Goal: Obtain resource: Download file/media

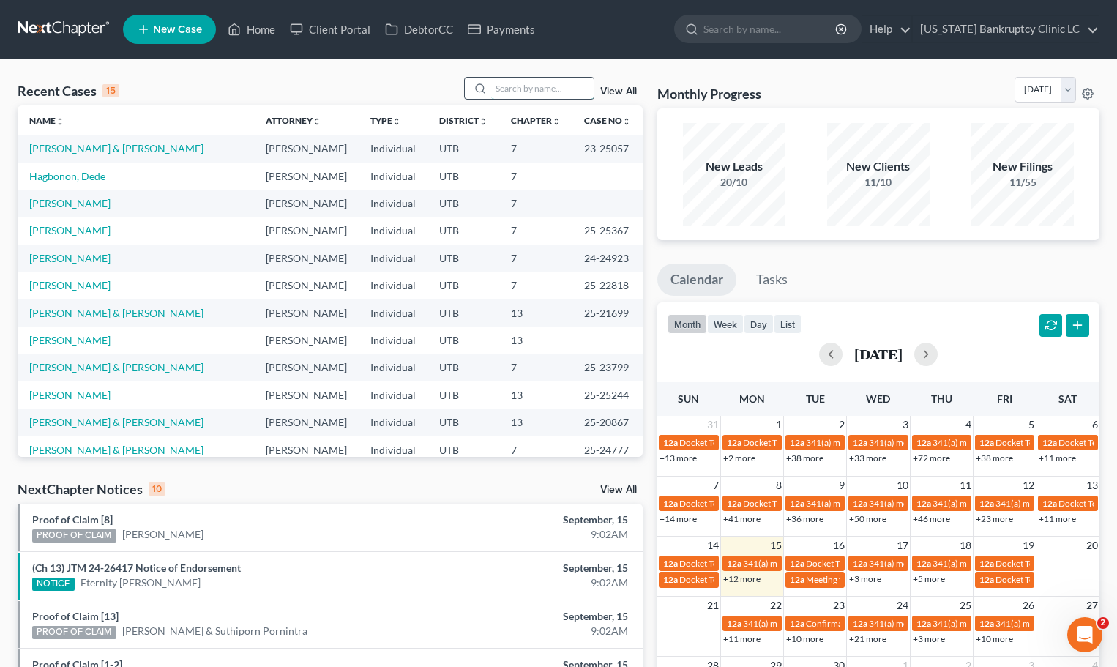
click at [527, 89] on input "search" at bounding box center [542, 88] width 102 height 21
type input "bird"
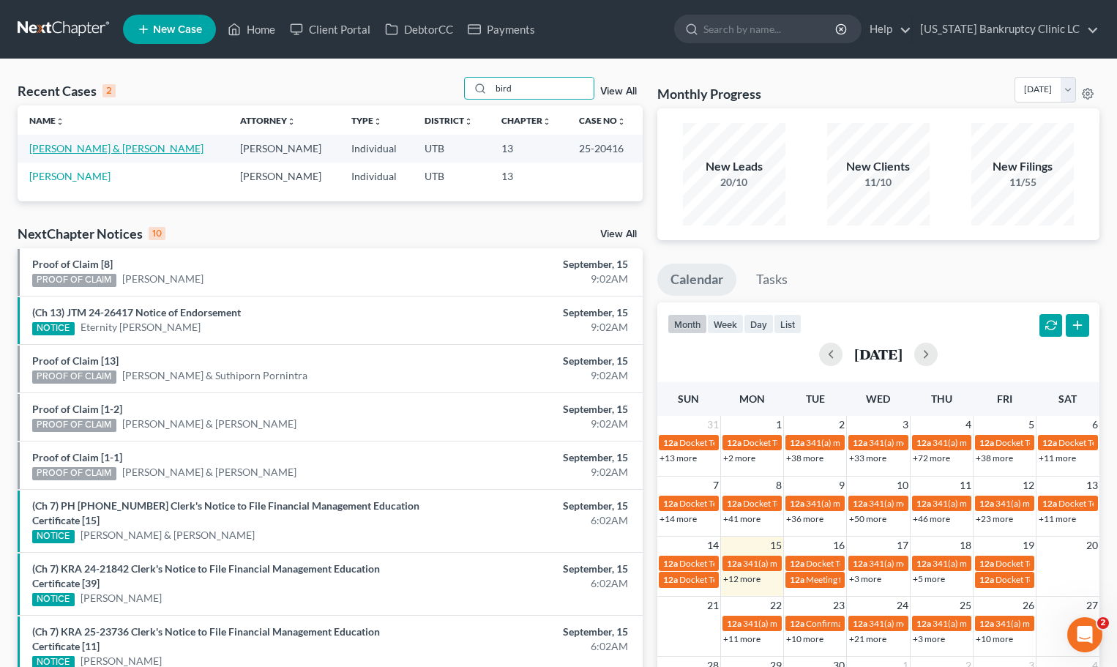
click at [81, 154] on link "[PERSON_NAME] & [PERSON_NAME]" at bounding box center [116, 148] width 174 height 12
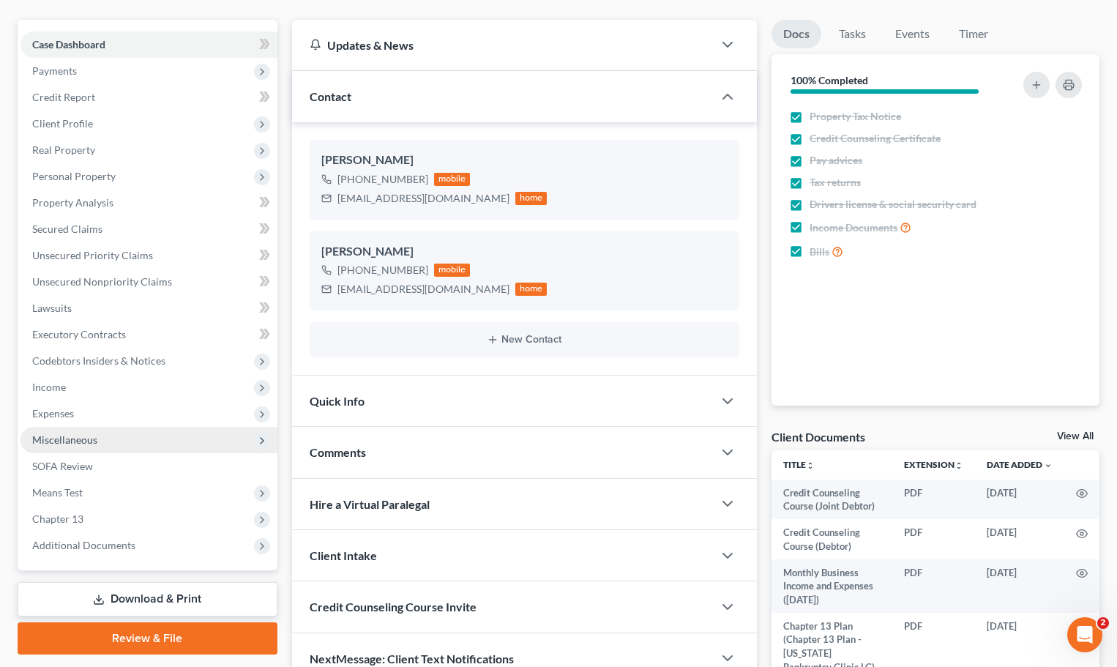
scroll to position [146, 0]
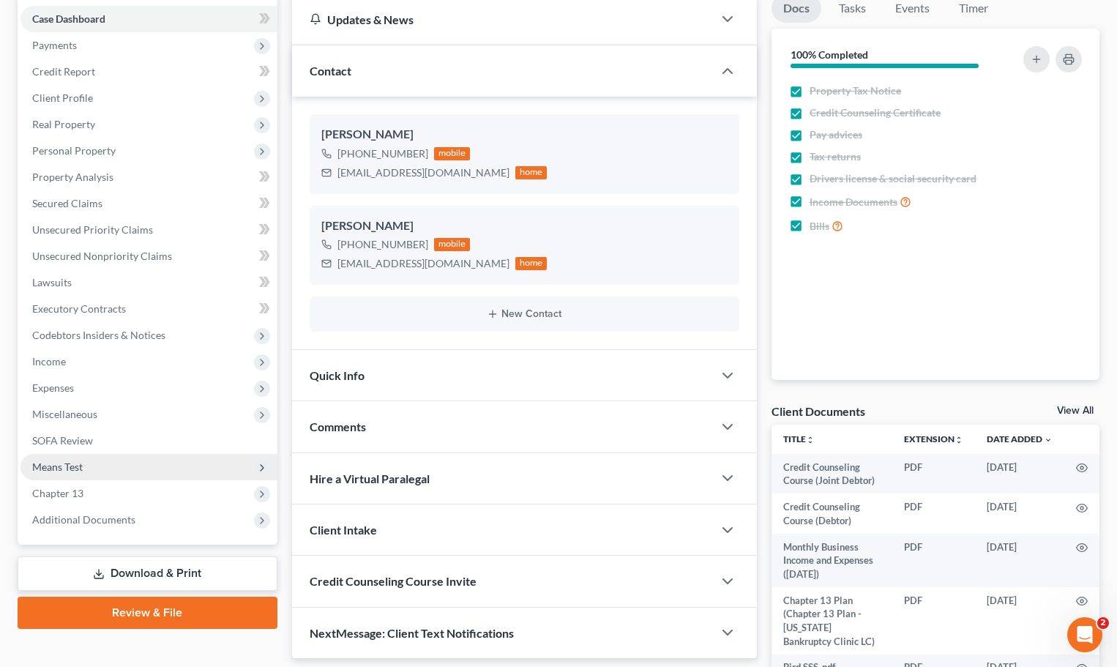
click at [105, 454] on span "Means Test" at bounding box center [148, 467] width 257 height 26
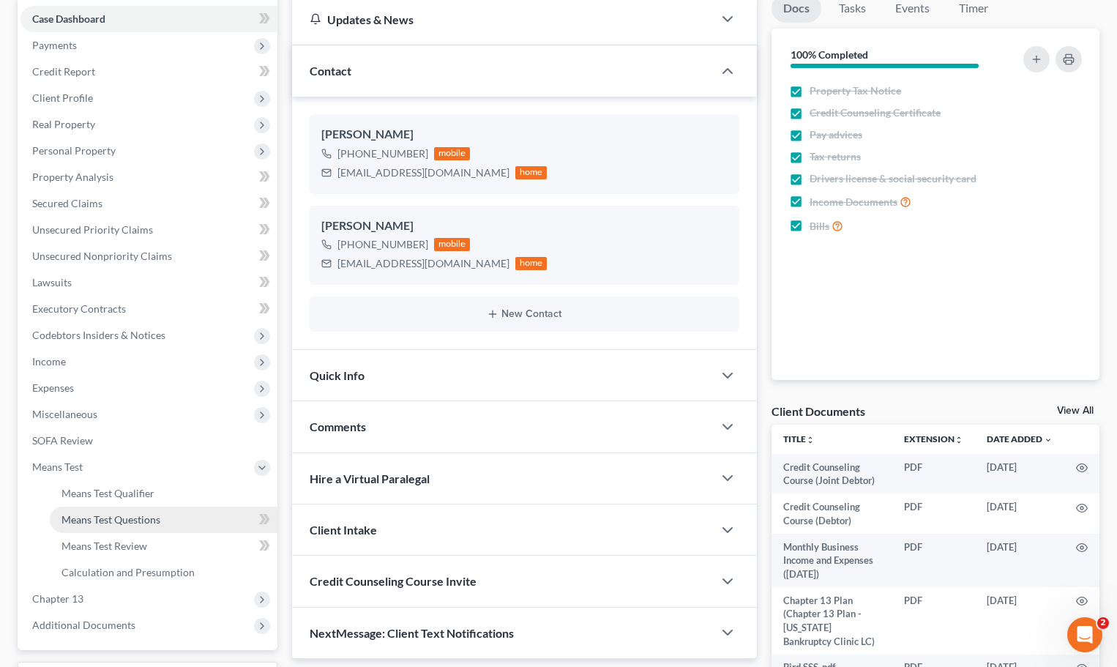
click at [119, 519] on span "Means Test Questions" at bounding box center [110, 519] width 99 height 12
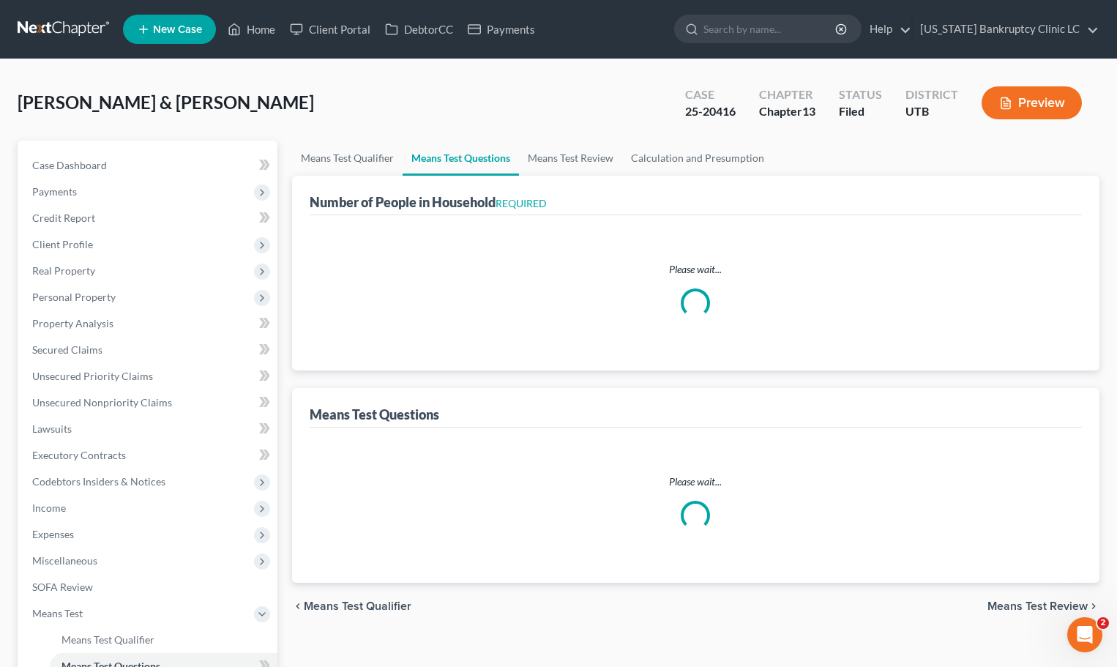
select select "0"
select select "60"
select select "0"
select select "60"
select select "1"
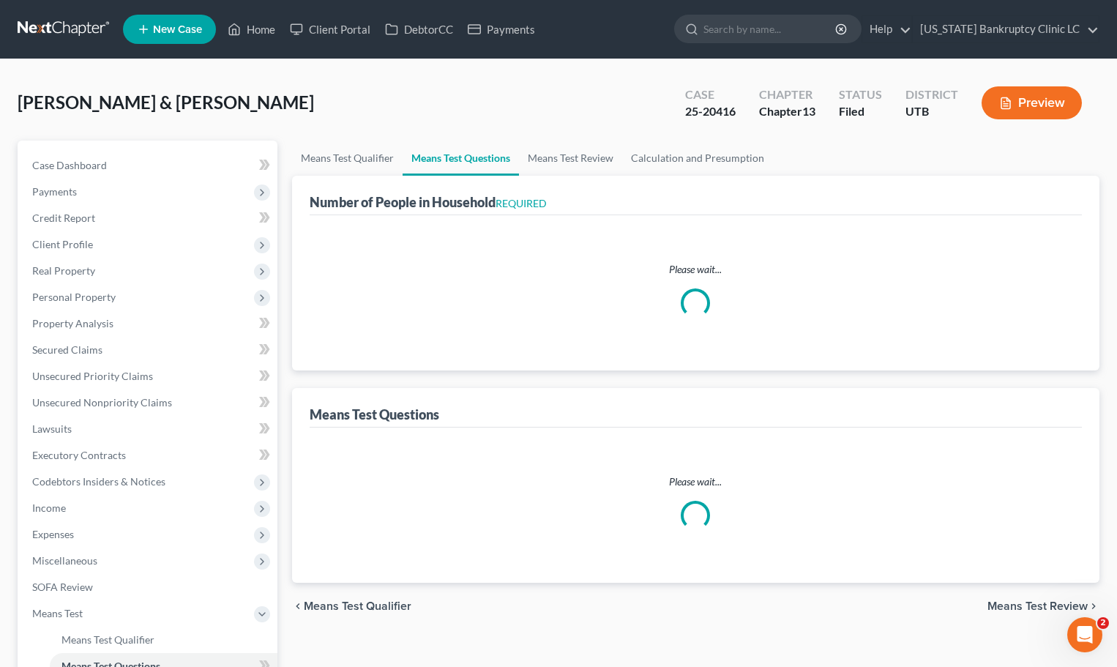
select select "60"
select select "1"
select select "60"
select select "2"
select select "4"
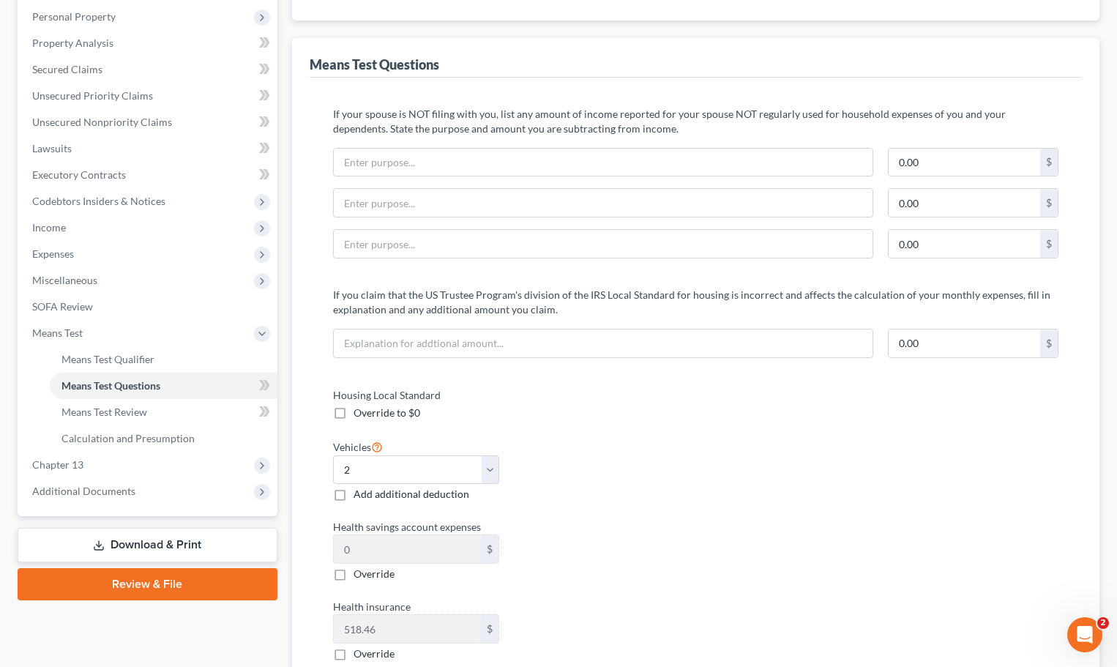
scroll to position [293, 0]
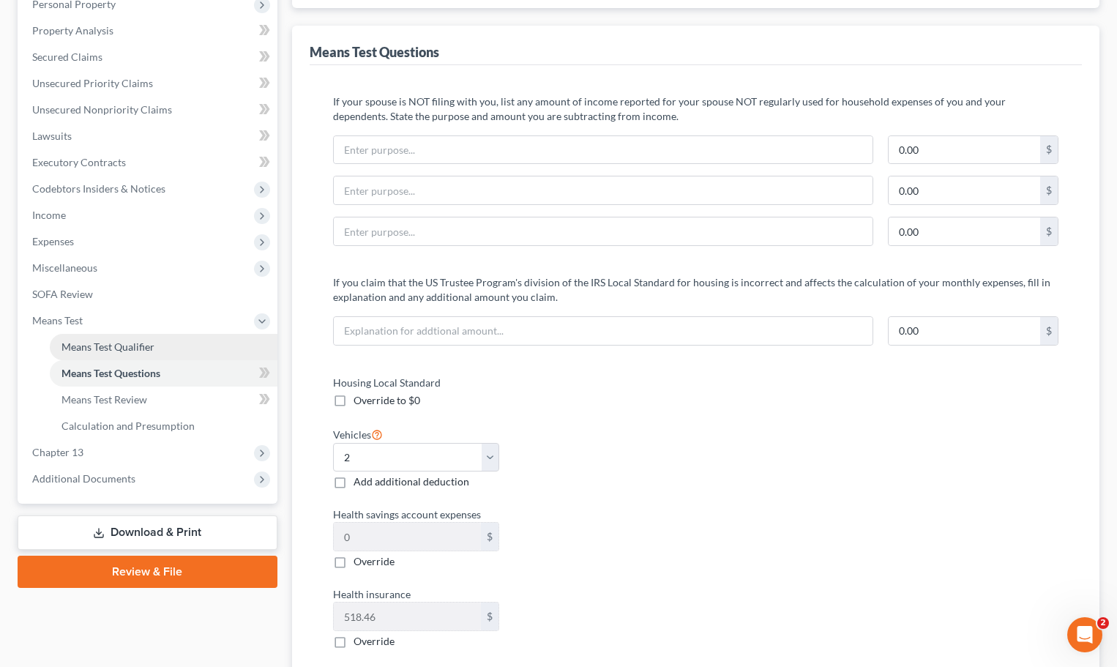
click at [135, 347] on span "Means Test Qualifier" at bounding box center [107, 346] width 93 height 12
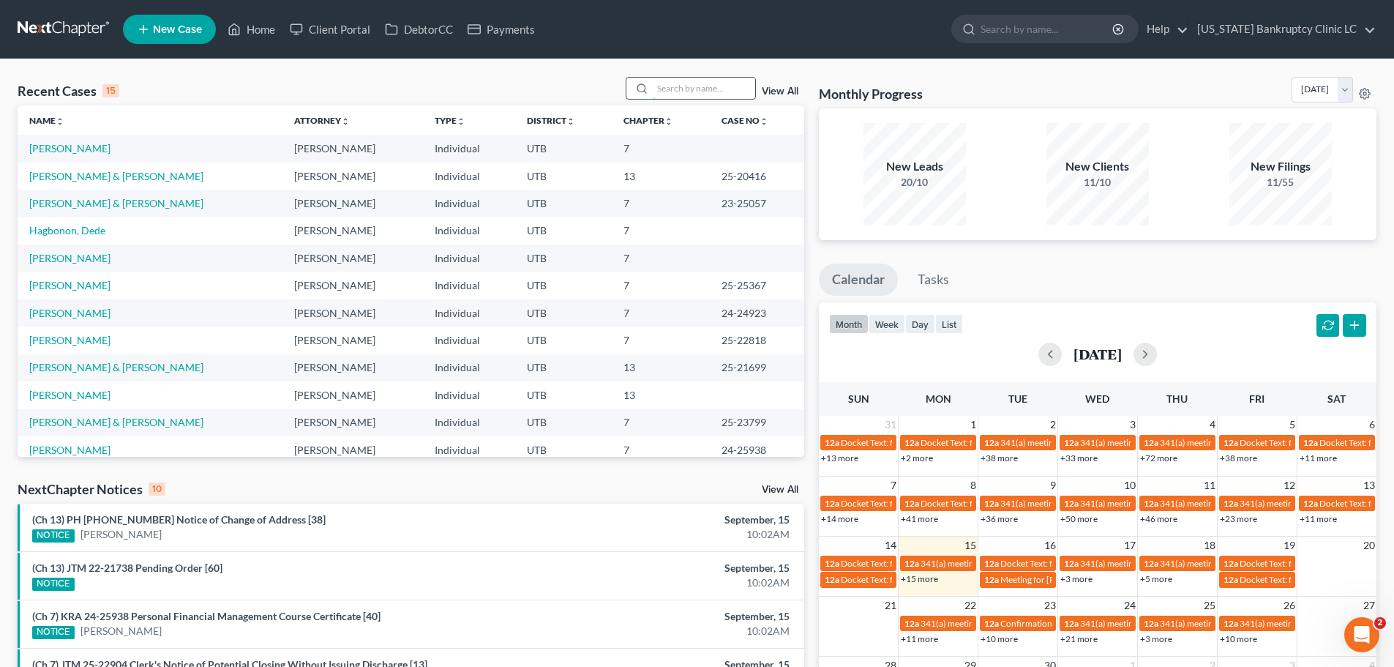
click at [670, 91] on input "search" at bounding box center [704, 88] width 102 height 21
type input "[PERSON_NAME]"
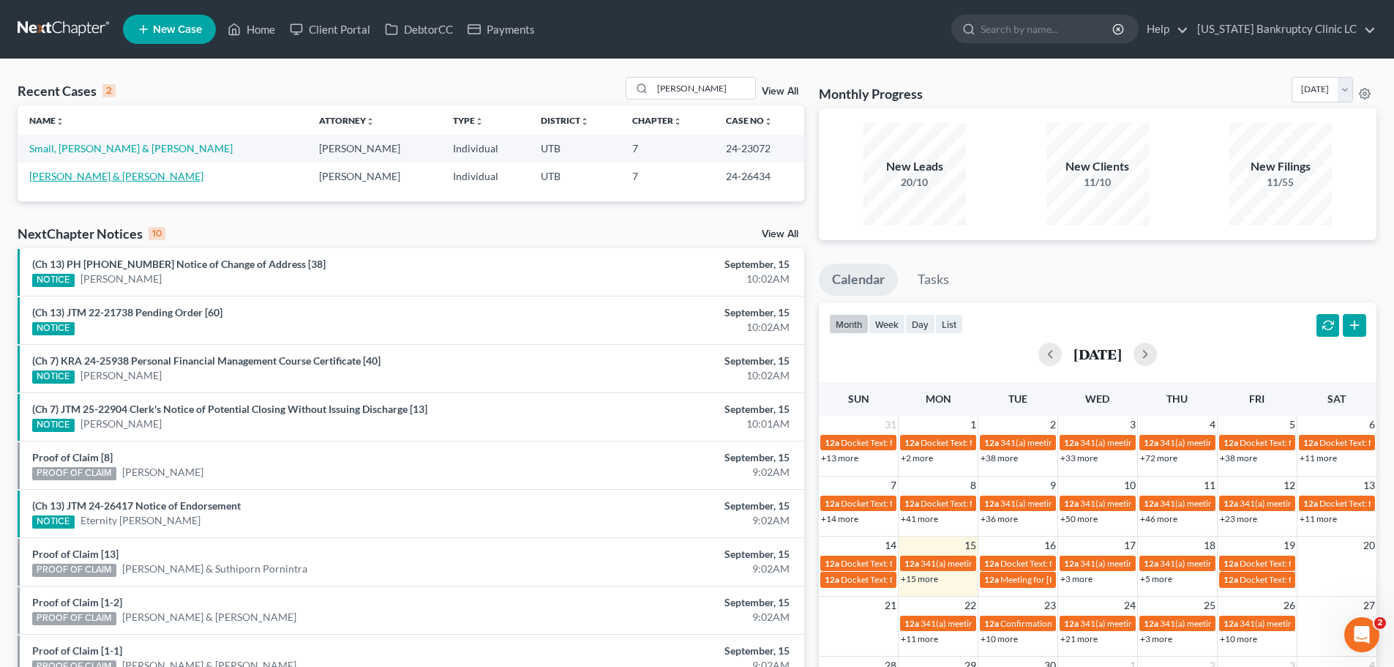
click at [117, 178] on link "[PERSON_NAME] & [PERSON_NAME]" at bounding box center [116, 176] width 174 height 12
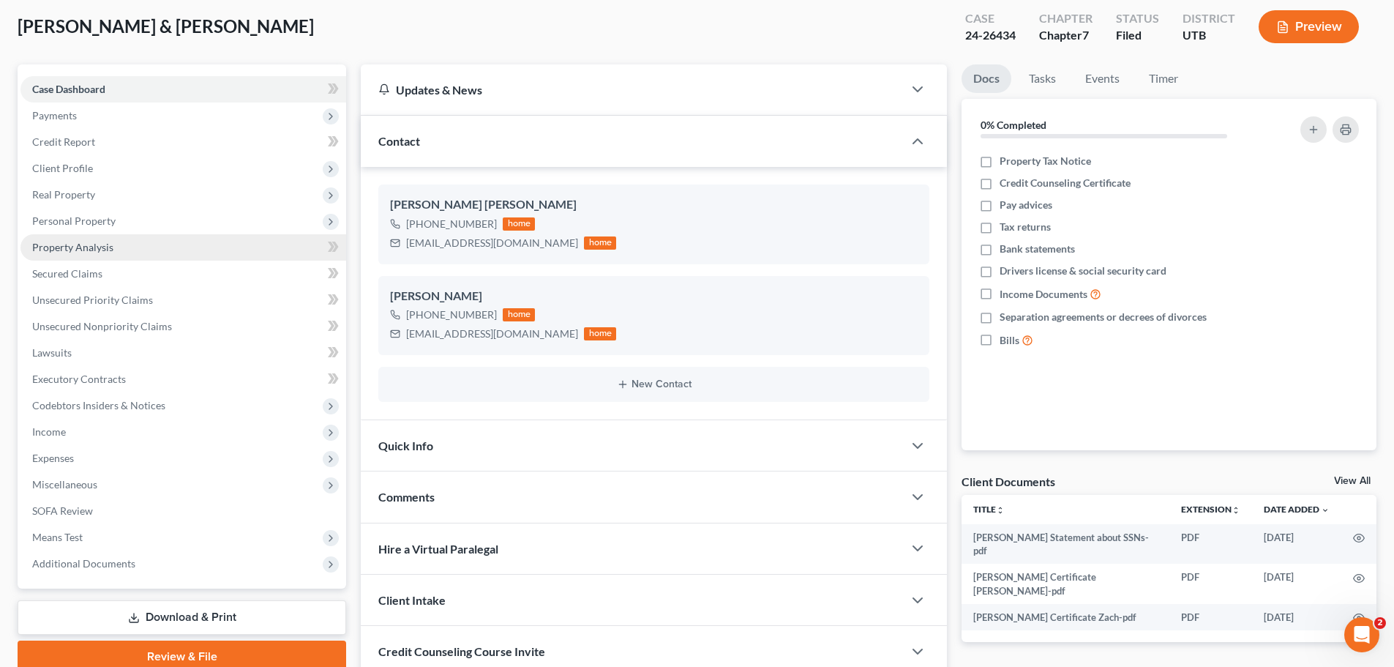
scroll to position [194, 0]
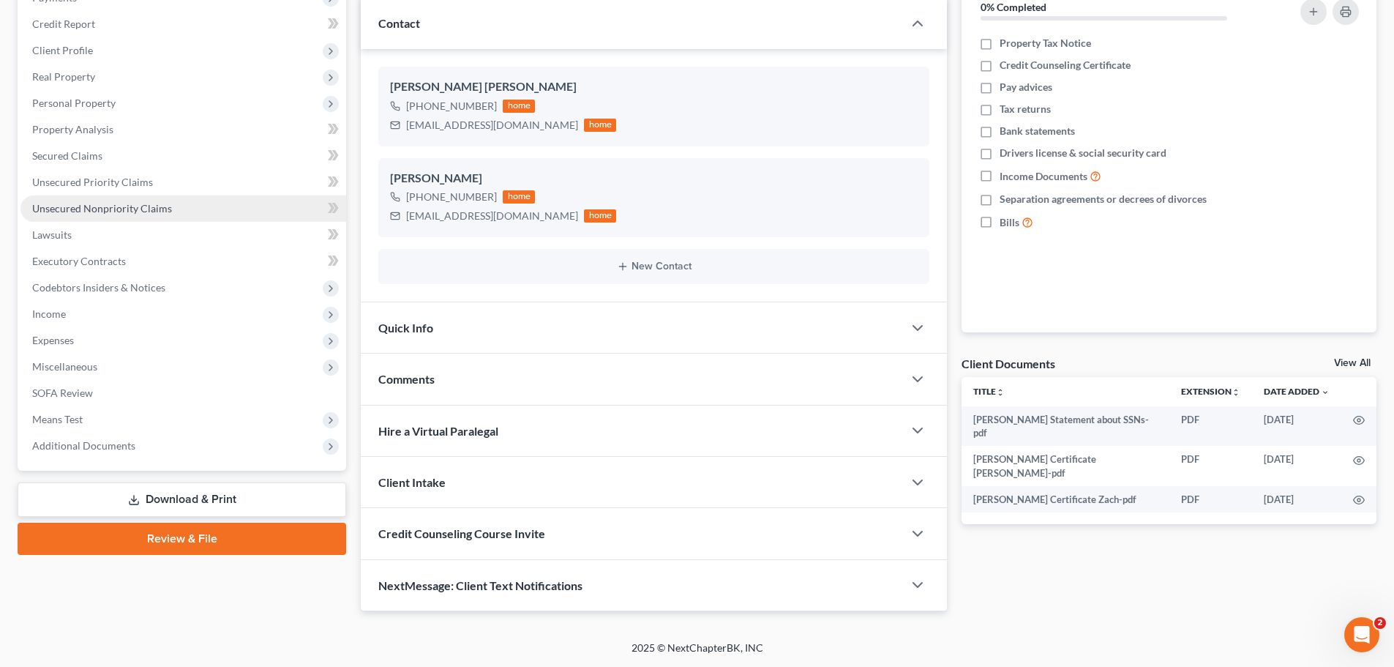
click at [158, 209] on span "Unsecured Nonpriority Claims" at bounding box center [102, 208] width 140 height 12
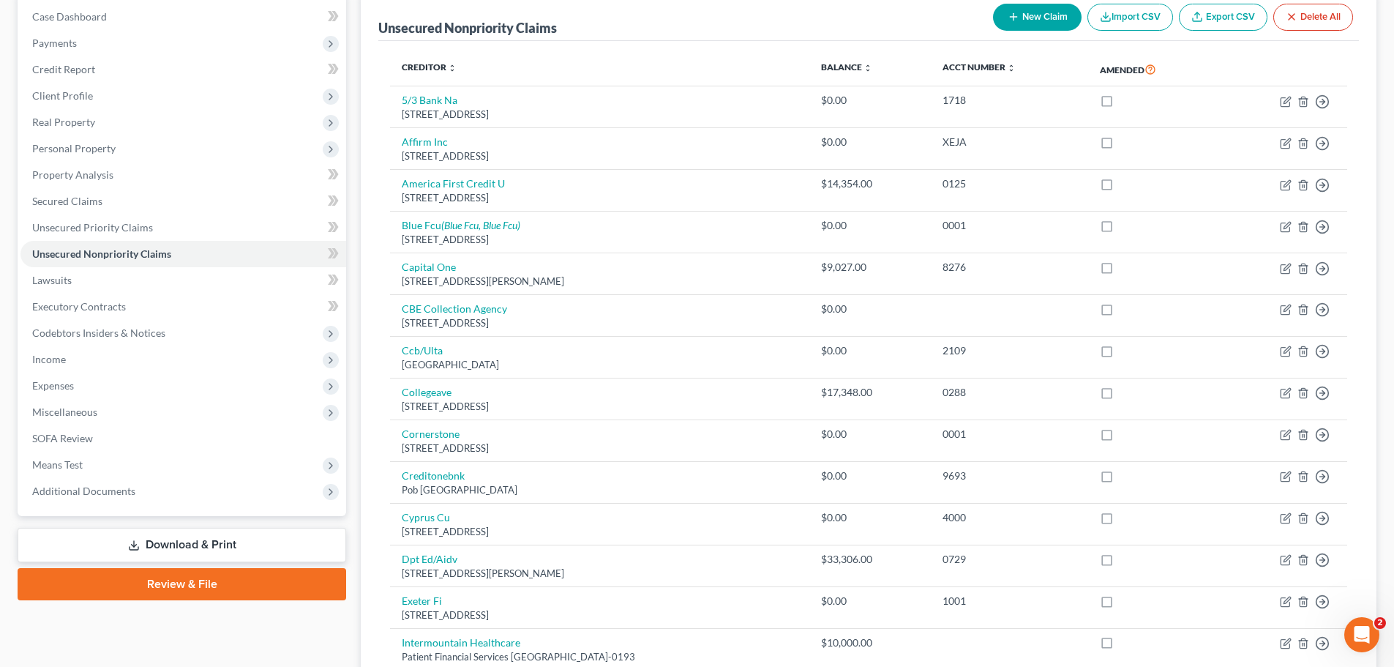
scroll to position [366, 0]
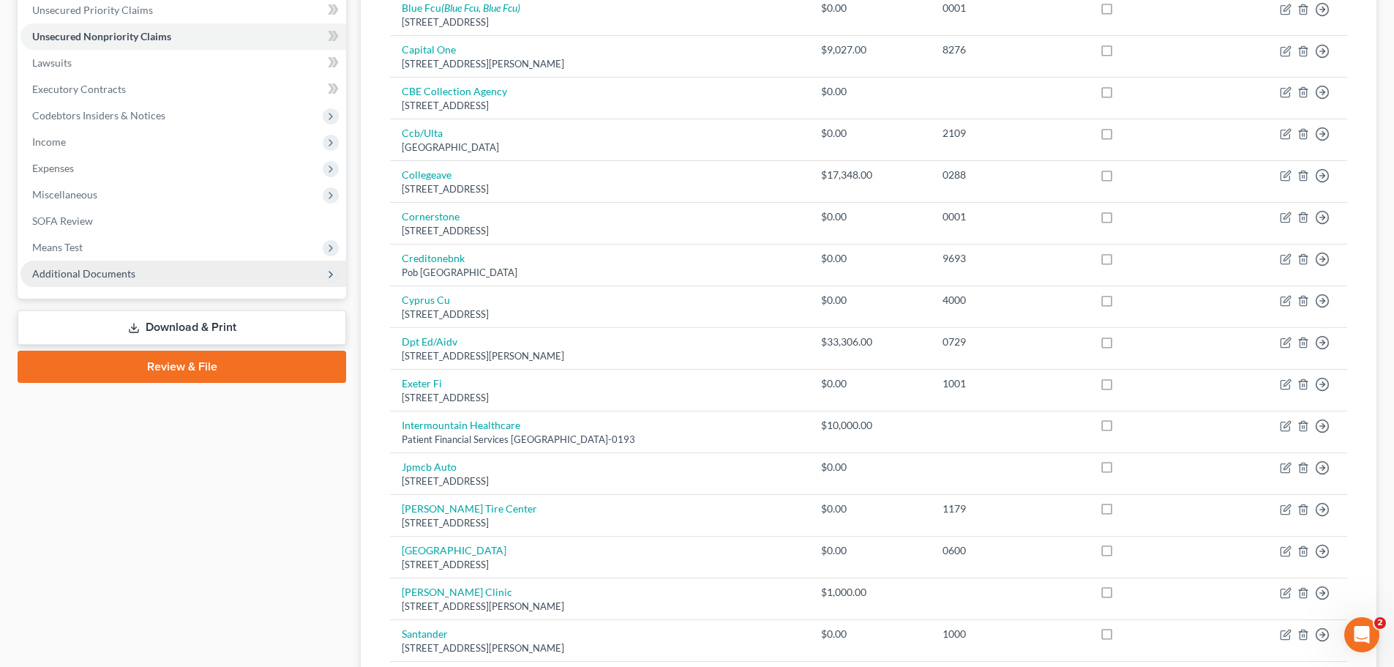
click at [86, 269] on span "Additional Documents" at bounding box center [83, 273] width 103 height 12
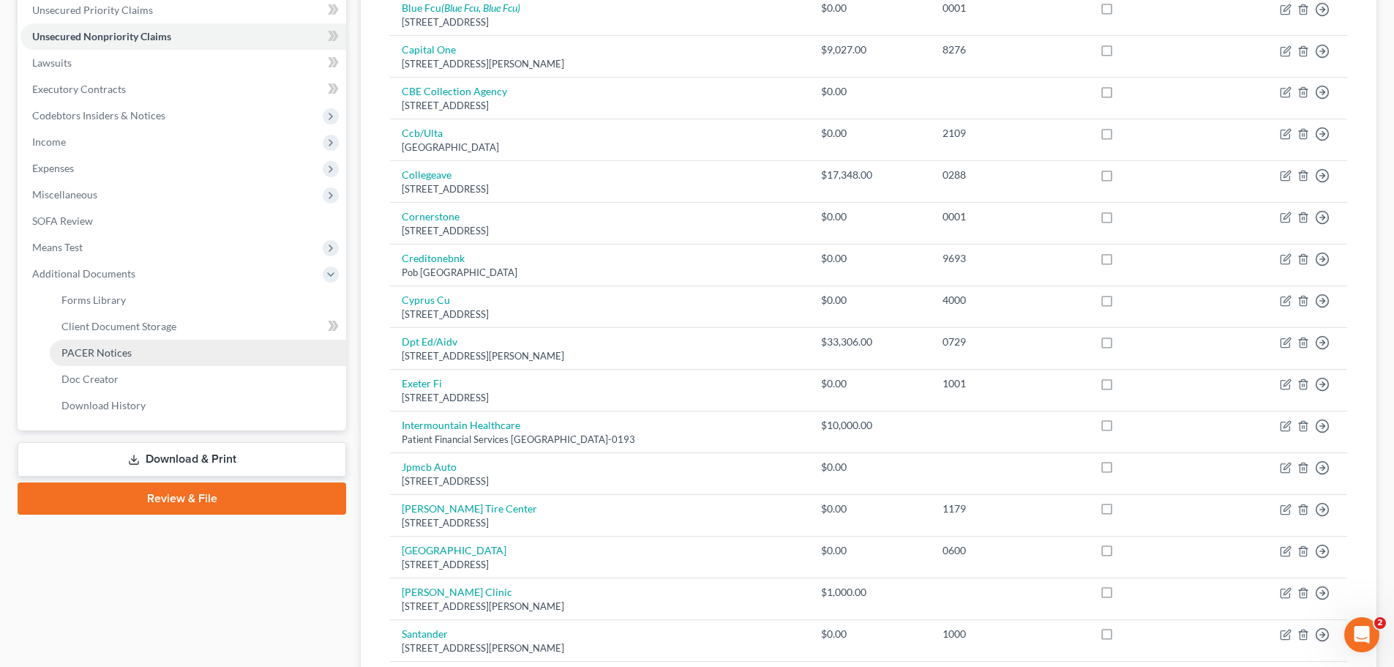
click at [92, 349] on span "PACER Notices" at bounding box center [96, 352] width 70 height 12
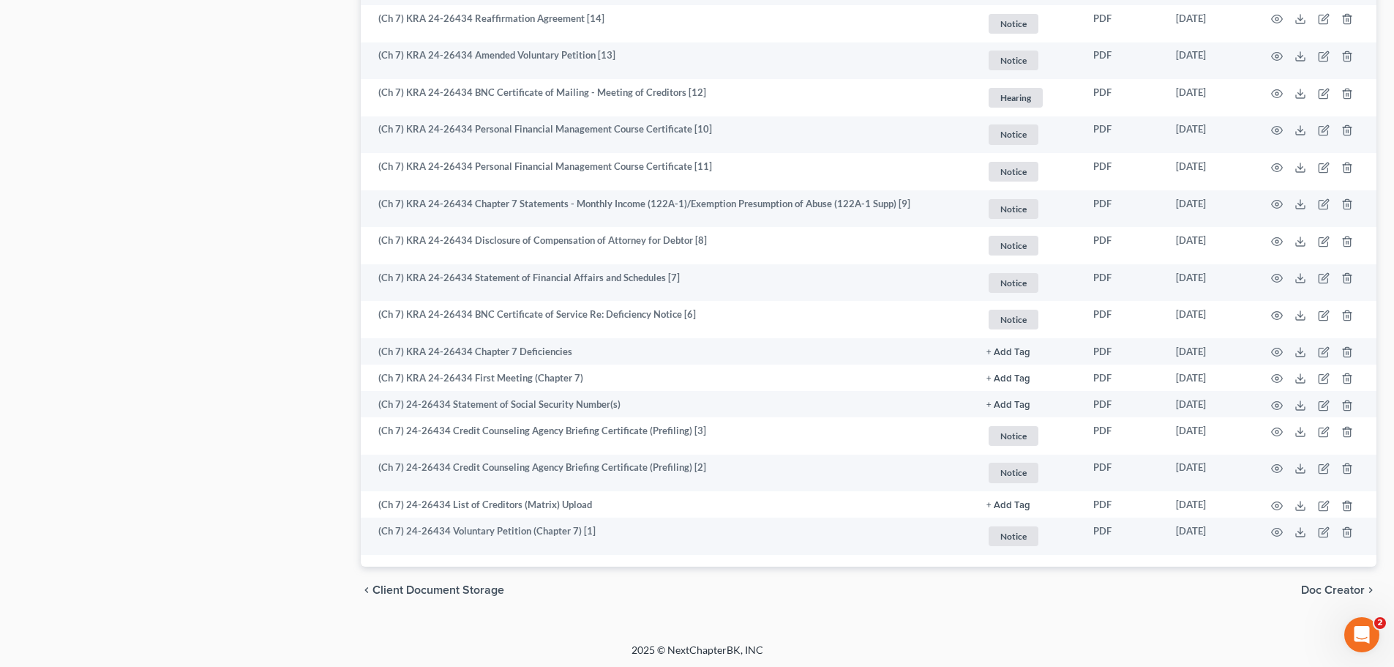
scroll to position [1177, 0]
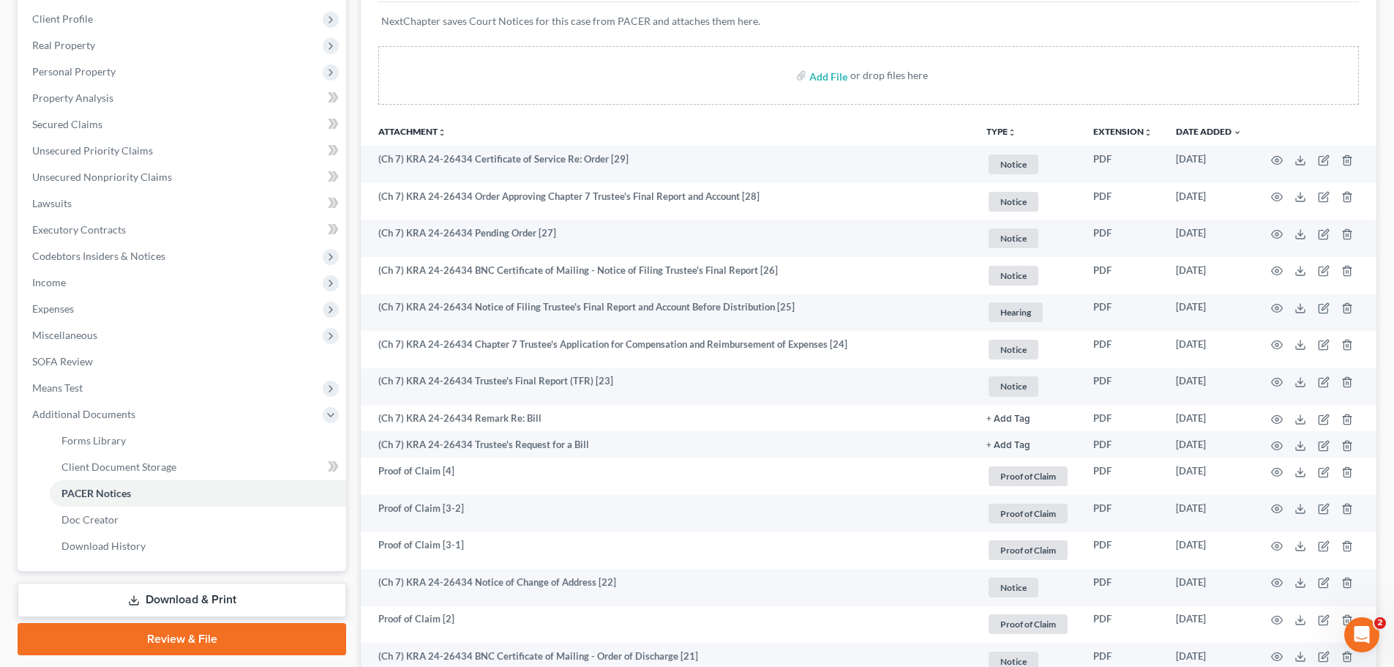
scroll to position [79, 0]
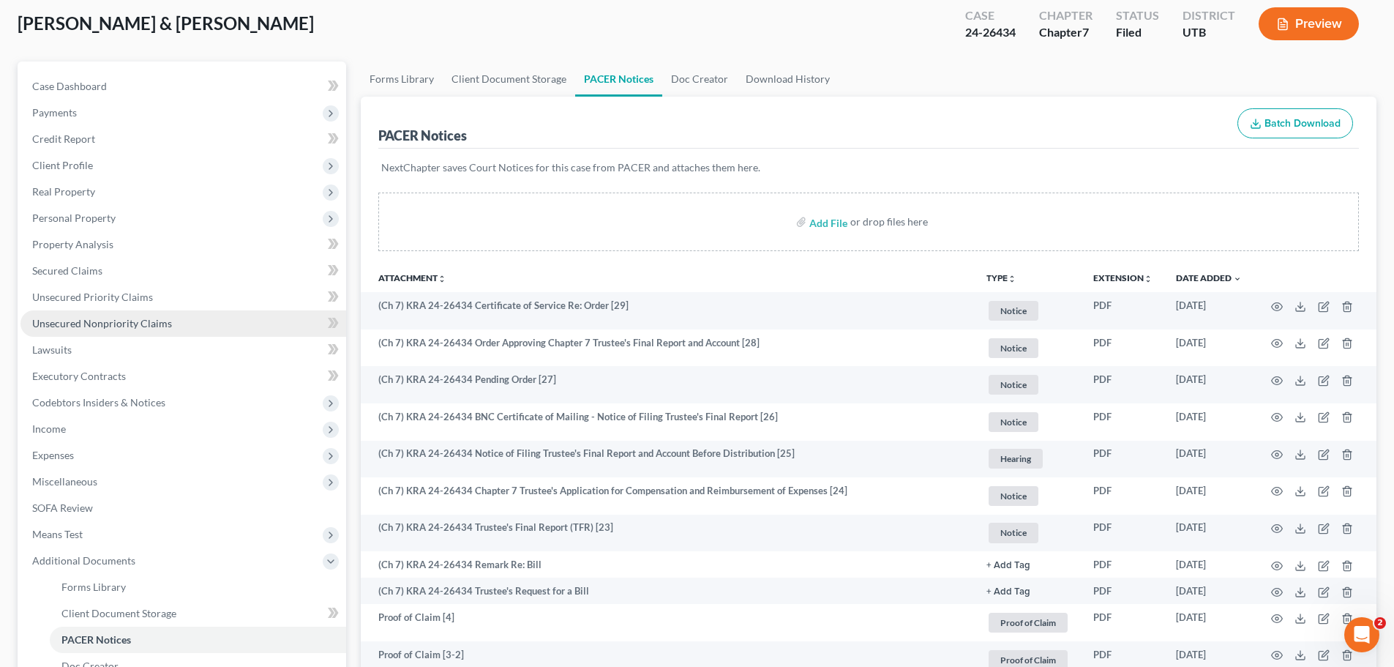
click at [179, 326] on link "Unsecured Nonpriority Claims" at bounding box center [183, 323] width 326 height 26
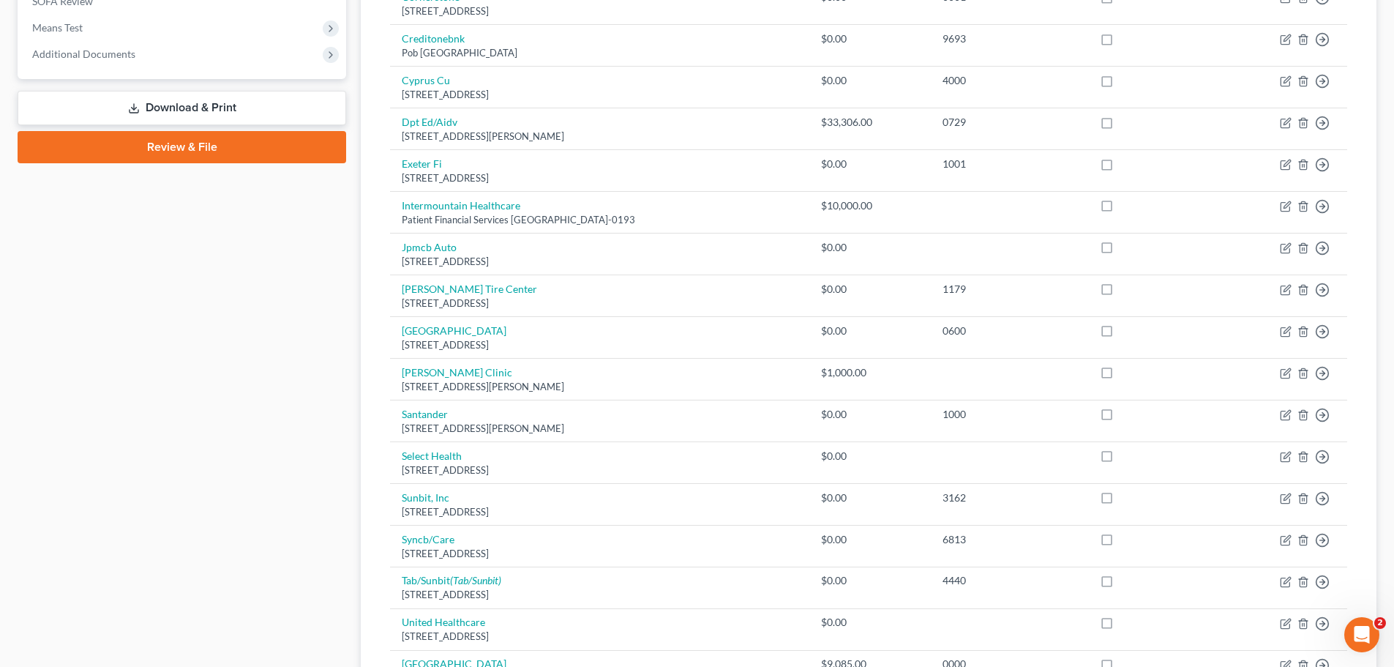
scroll to position [366, 0]
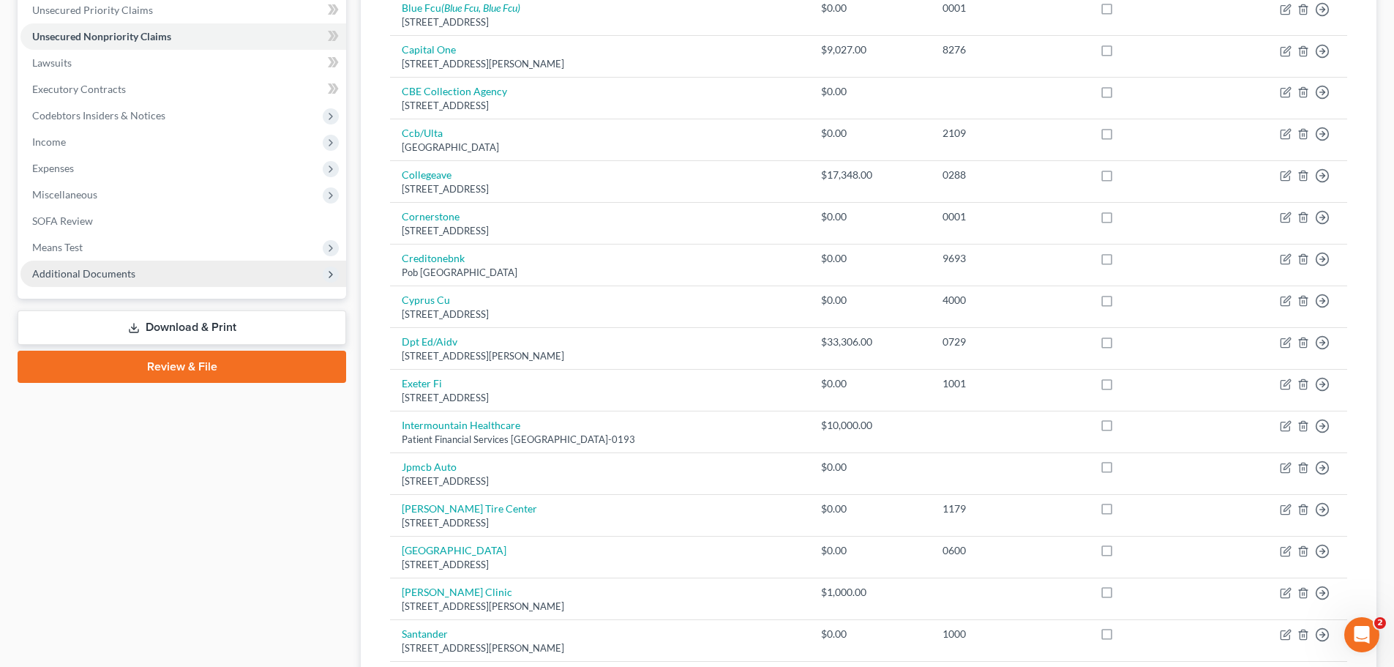
click at [157, 279] on span "Additional Documents" at bounding box center [183, 274] width 326 height 26
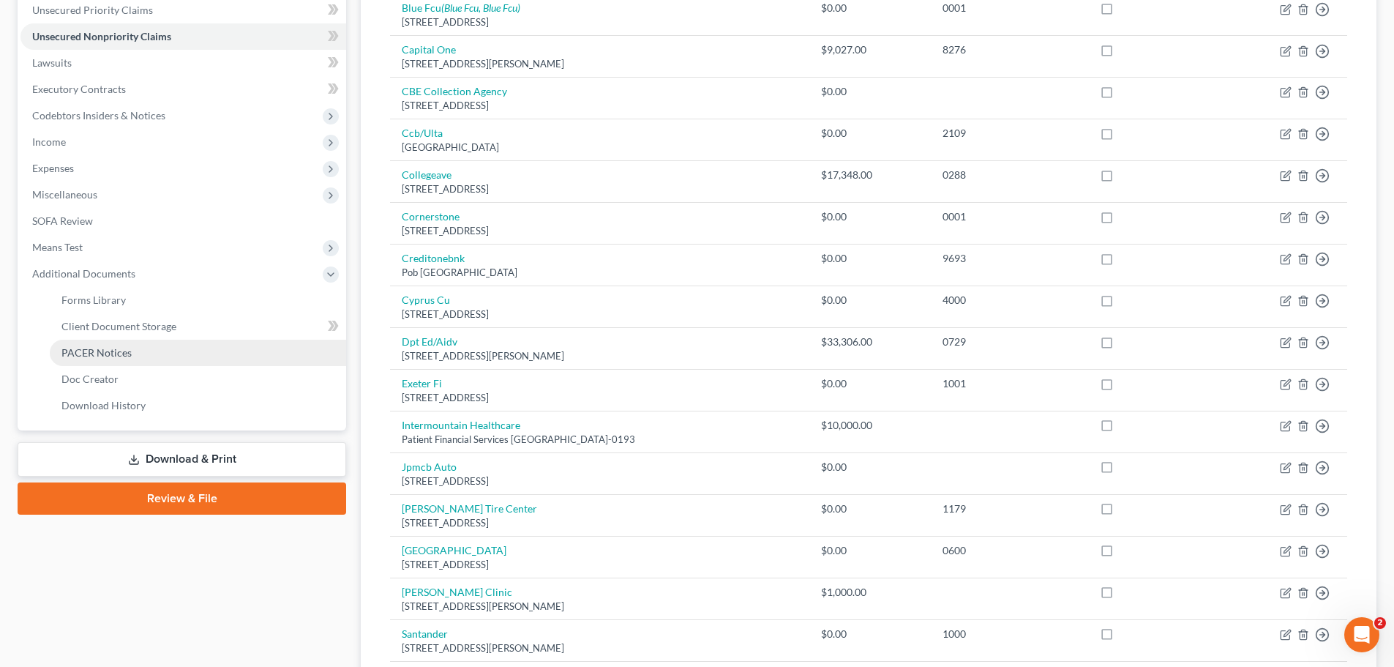
click at [159, 346] on link "PACER Notices" at bounding box center [198, 353] width 296 height 26
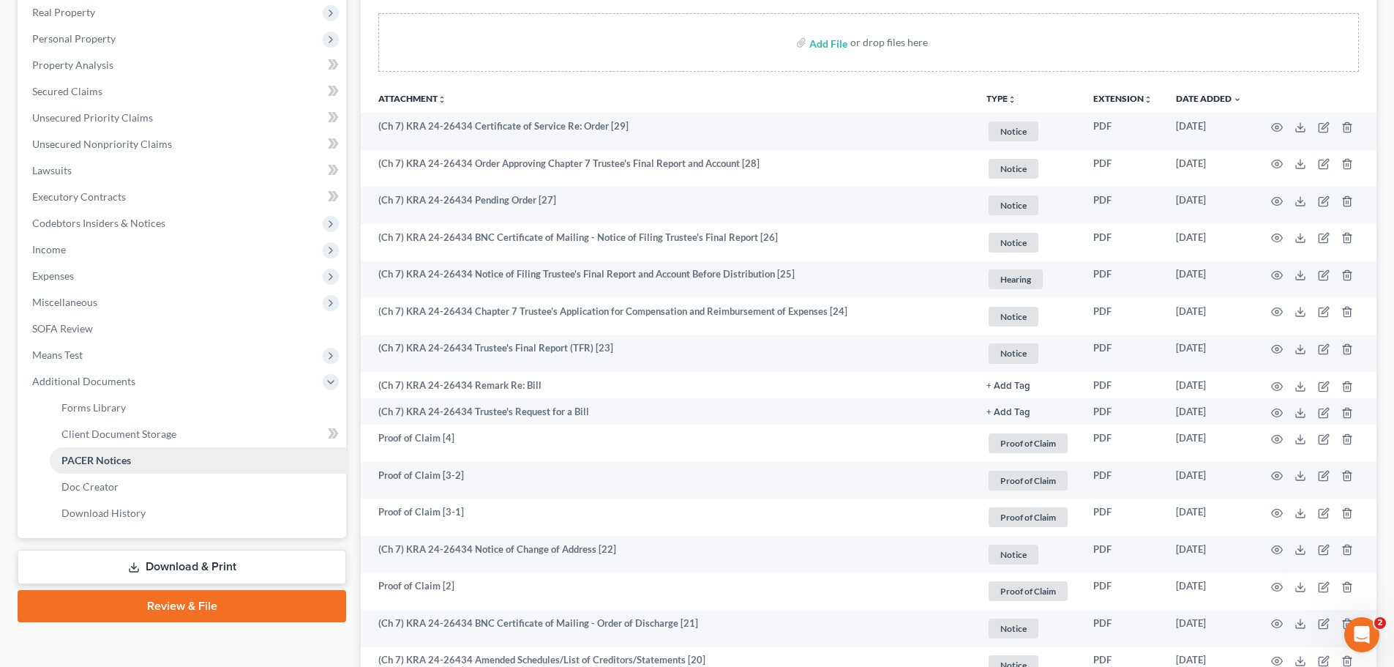
scroll to position [146, 0]
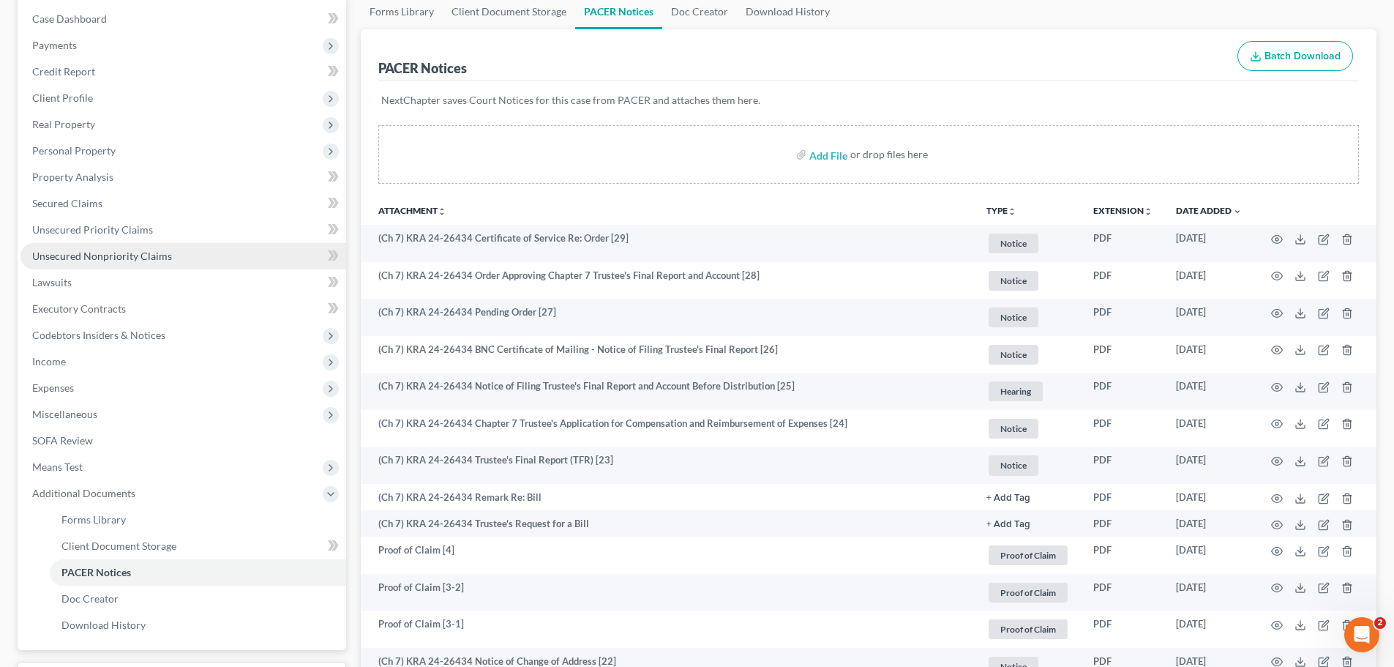
click at [177, 260] on link "Unsecured Nonpriority Claims" at bounding box center [183, 256] width 326 height 26
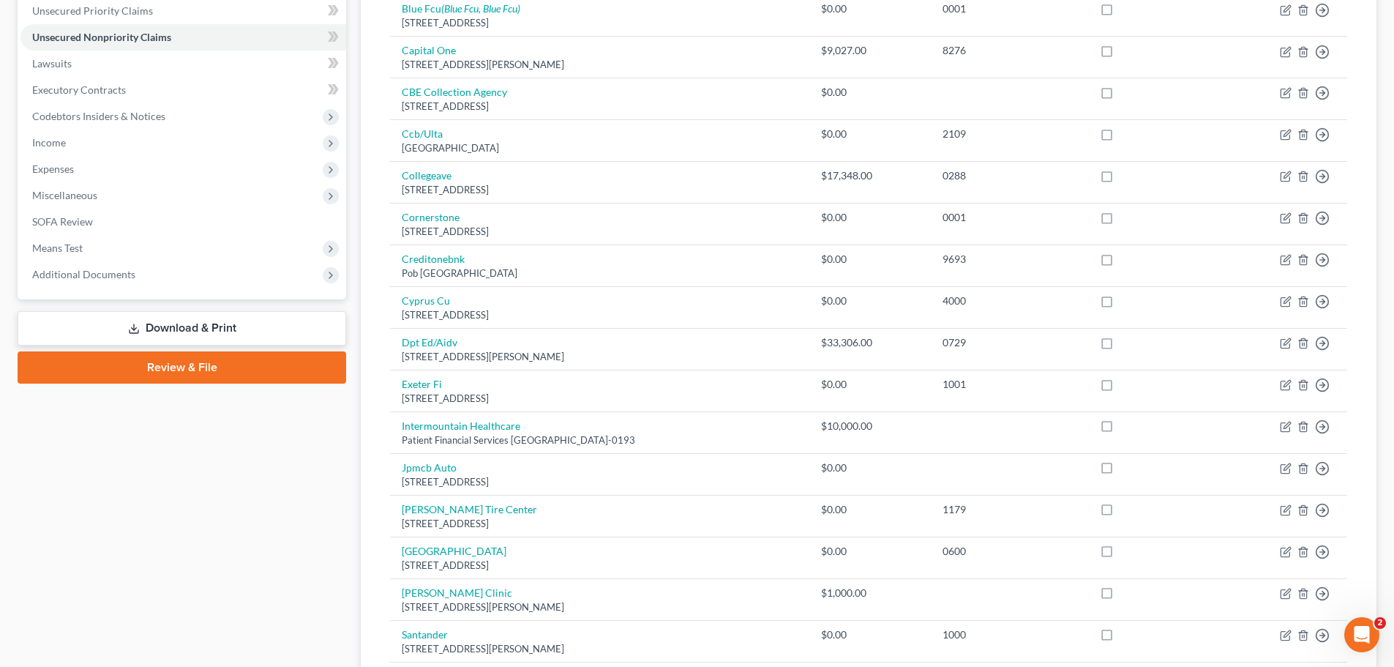
scroll to position [366, 0]
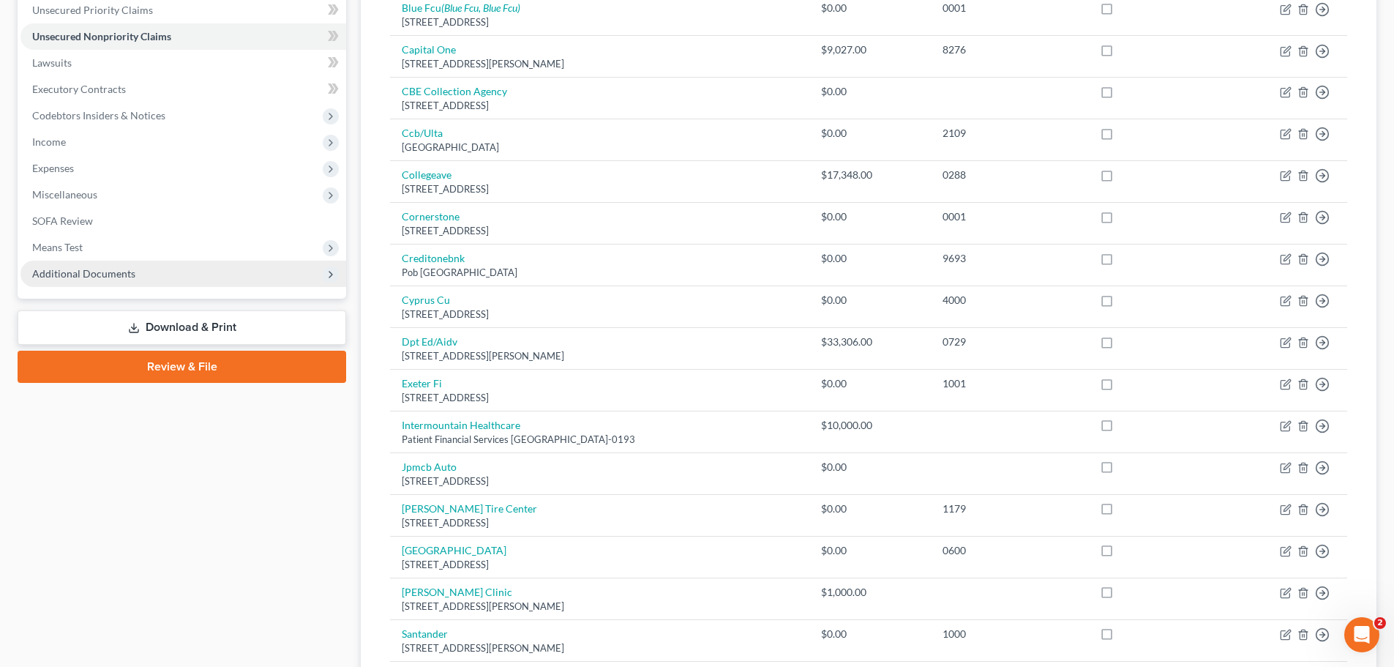
click at [139, 267] on span "Additional Documents" at bounding box center [183, 274] width 326 height 26
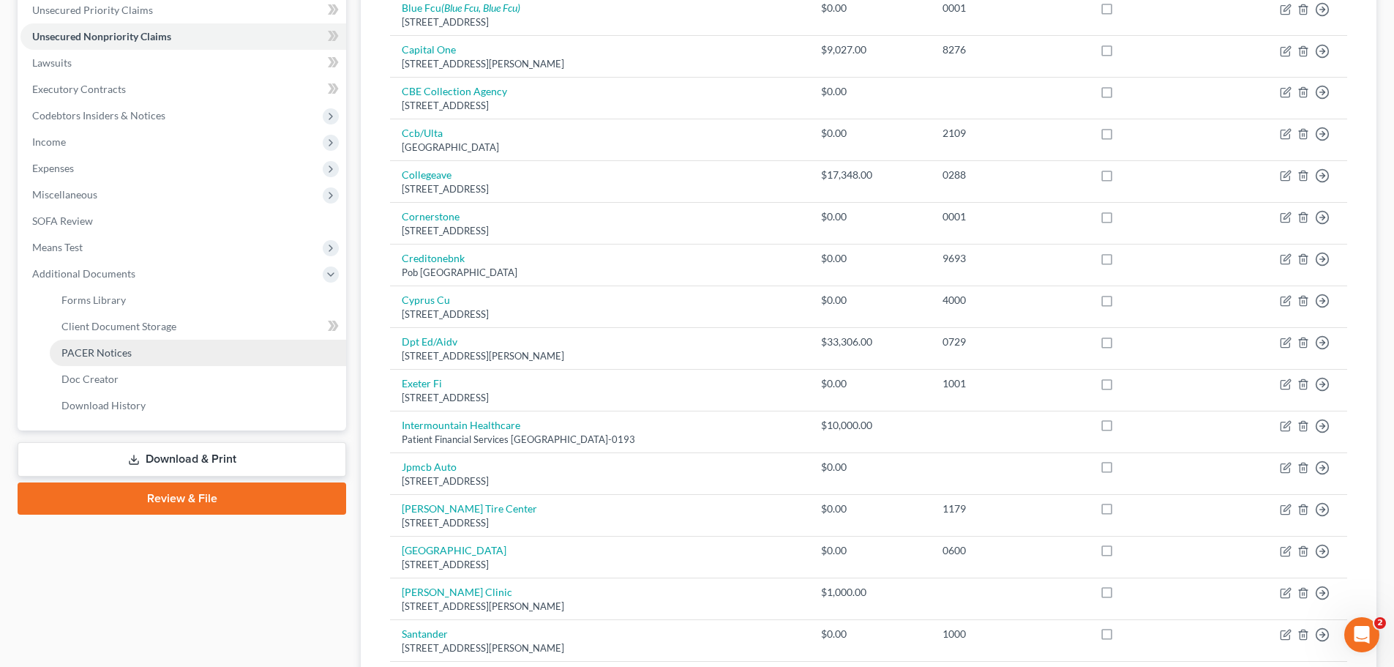
click at [139, 352] on link "PACER Notices" at bounding box center [198, 353] width 296 height 26
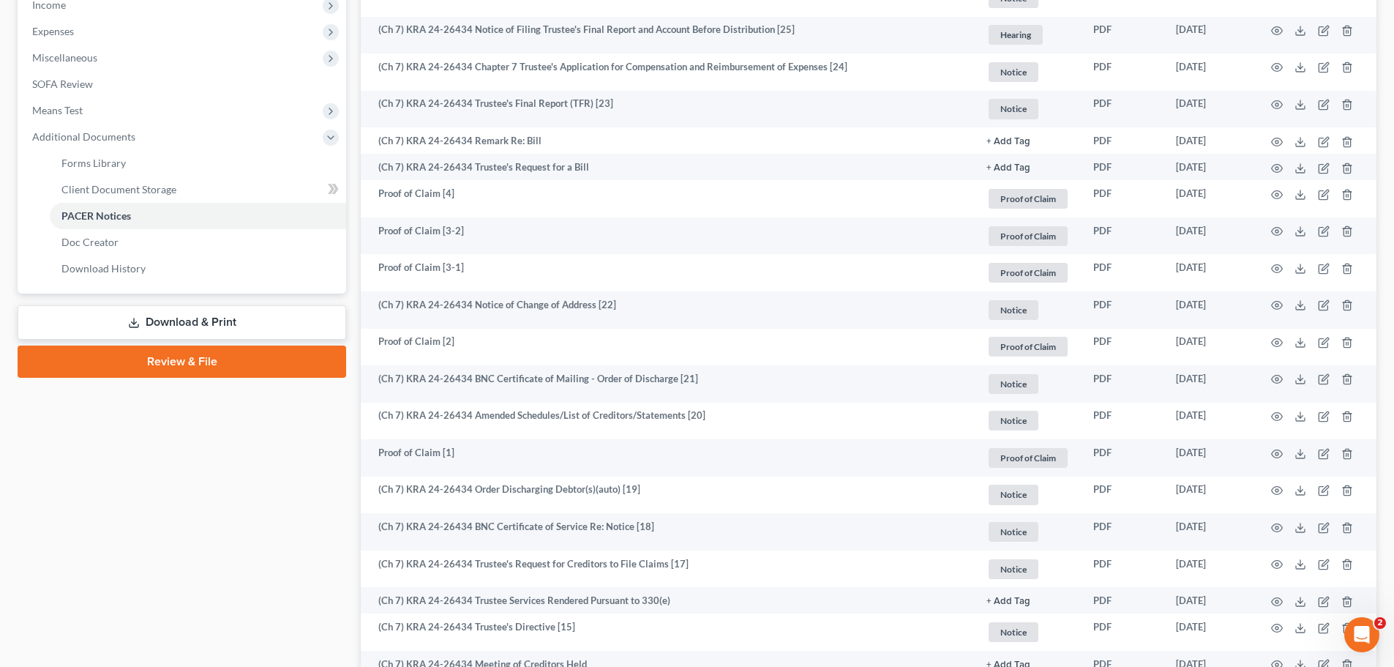
scroll to position [512, 0]
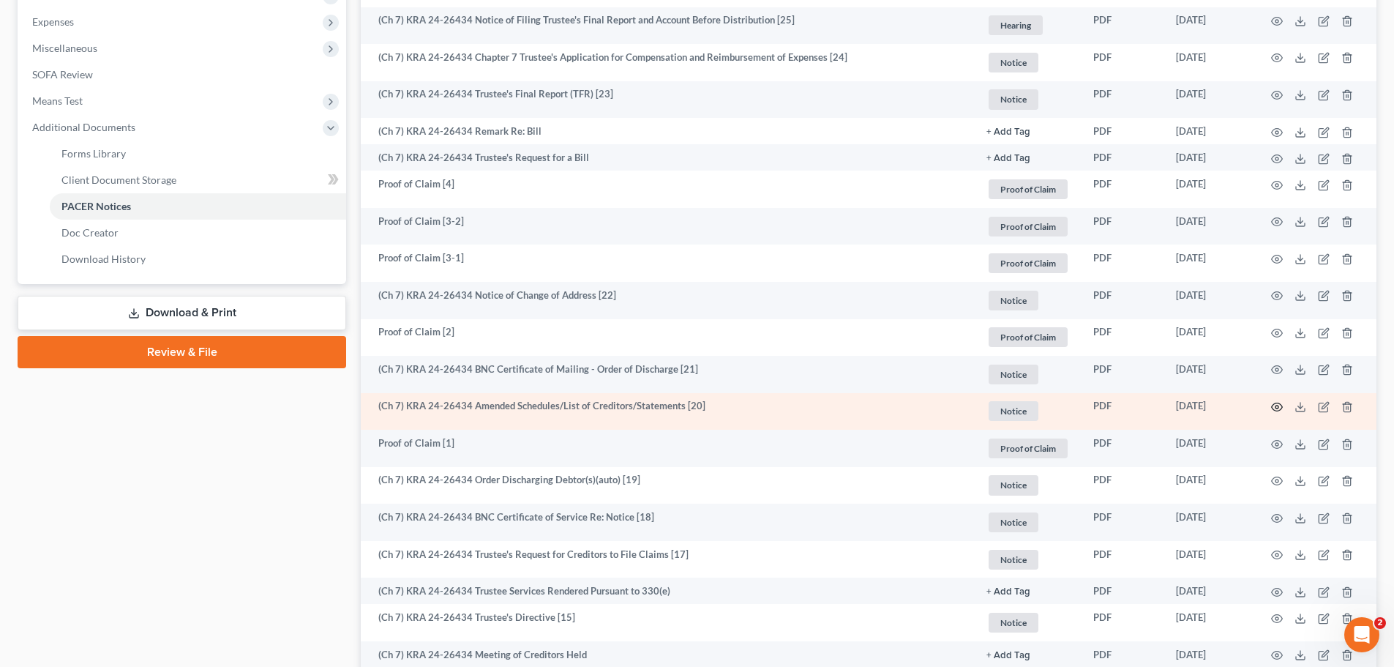
click at [1278, 408] on circle "button" at bounding box center [1277, 406] width 3 height 3
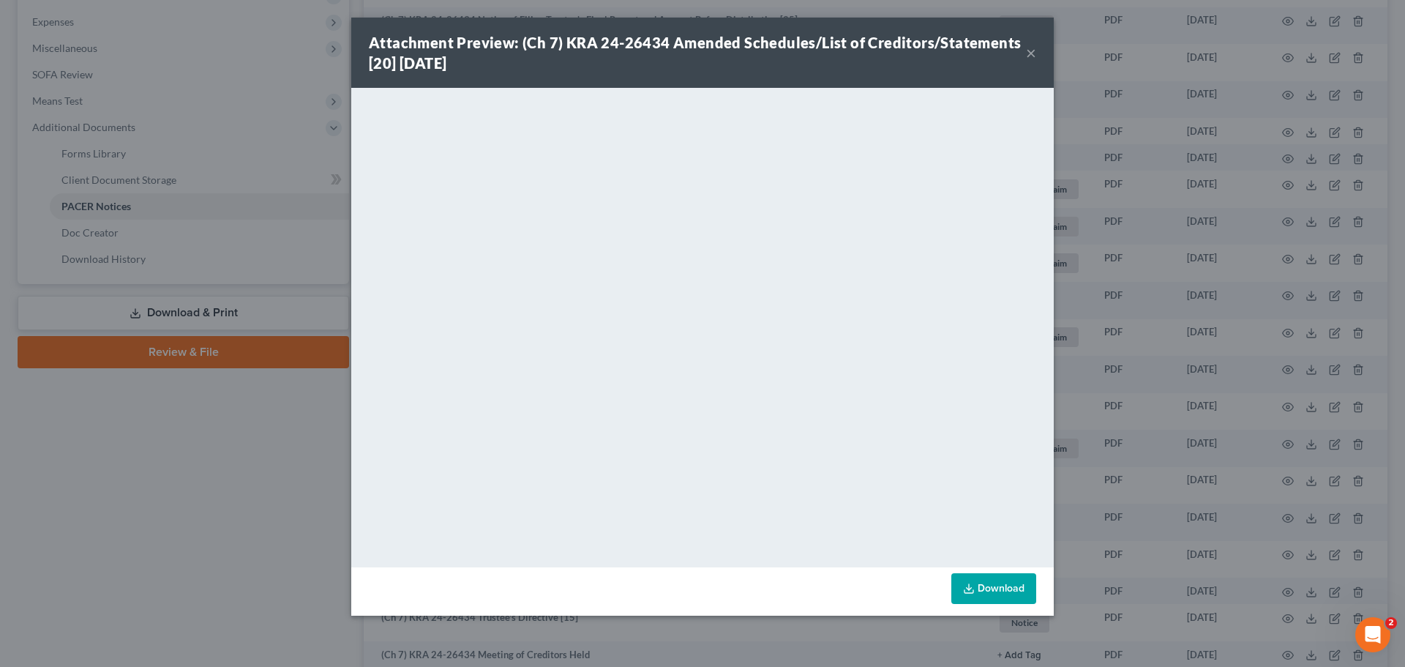
click at [1027, 51] on button "×" at bounding box center [1031, 53] width 10 height 18
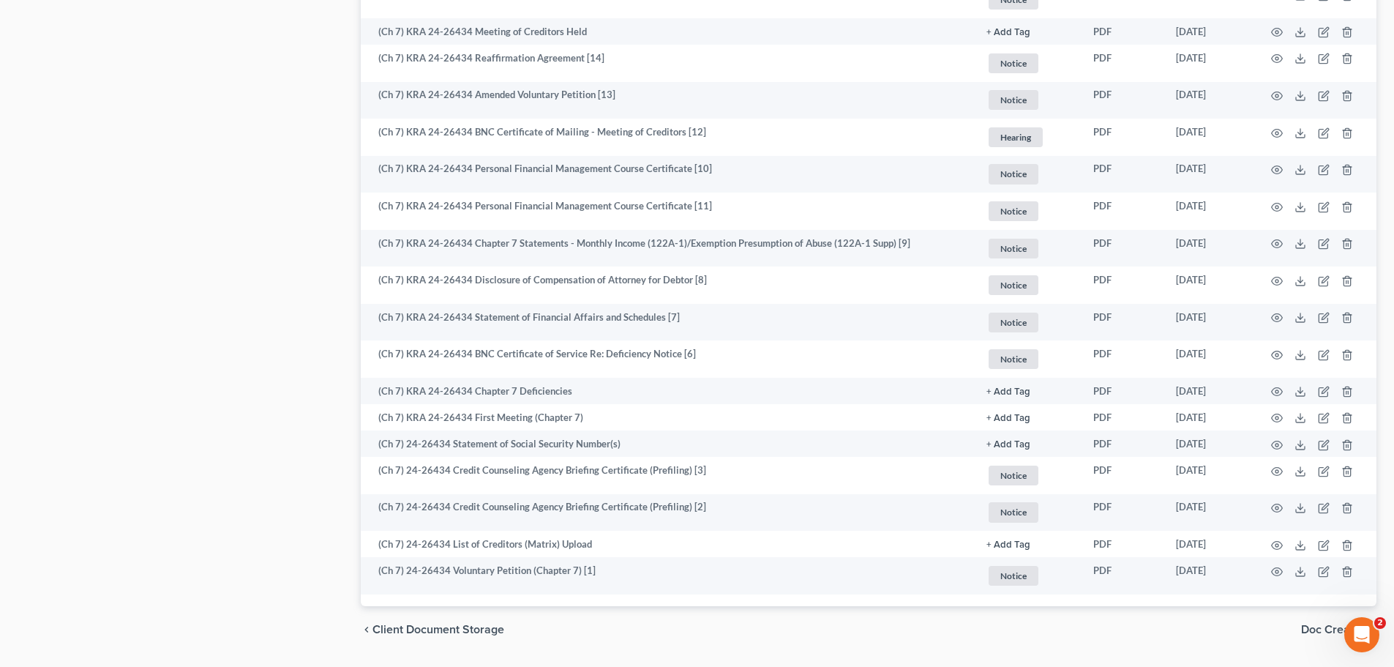
scroll to position [1171, 0]
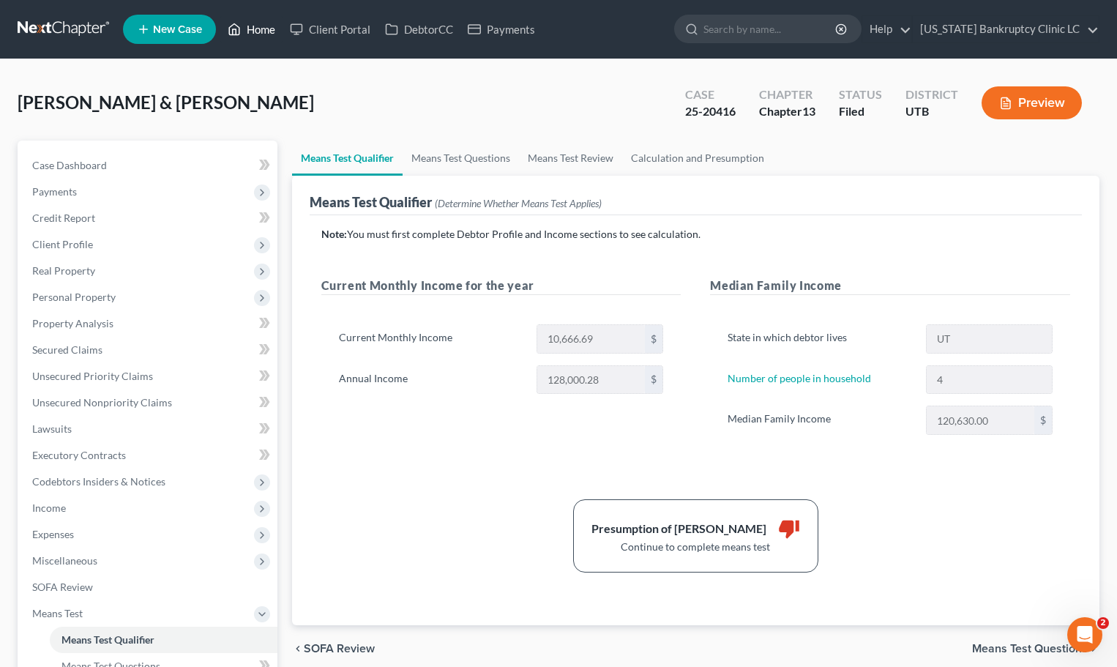
click at [252, 25] on link "Home" at bounding box center [251, 29] width 62 height 26
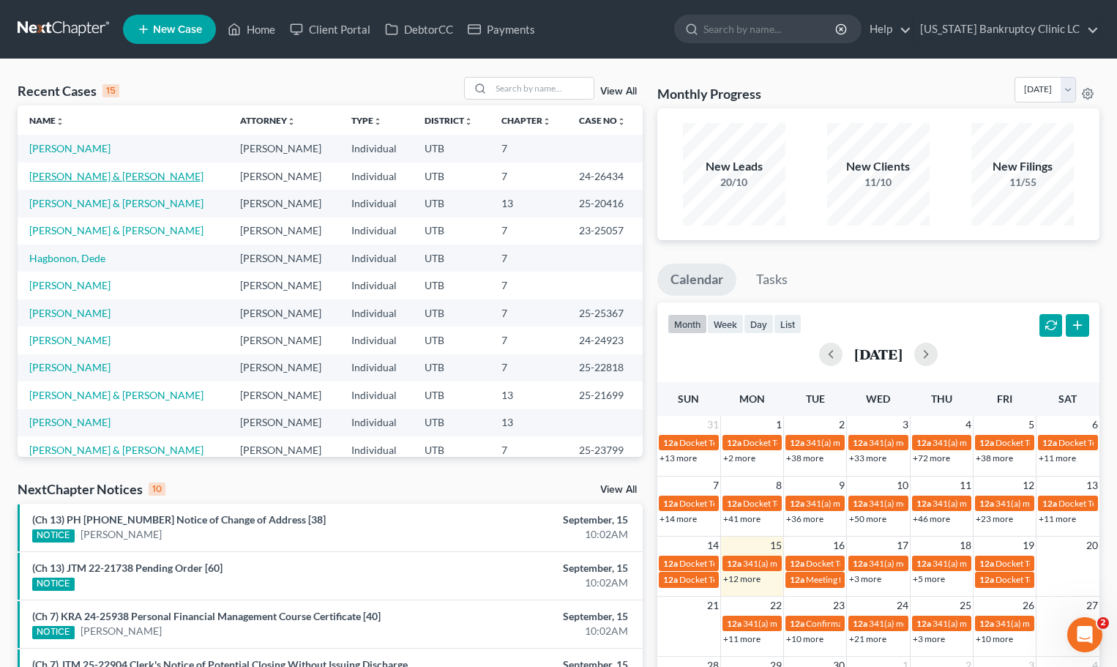
click at [86, 182] on link "[PERSON_NAME] & [PERSON_NAME]" at bounding box center [116, 176] width 174 height 12
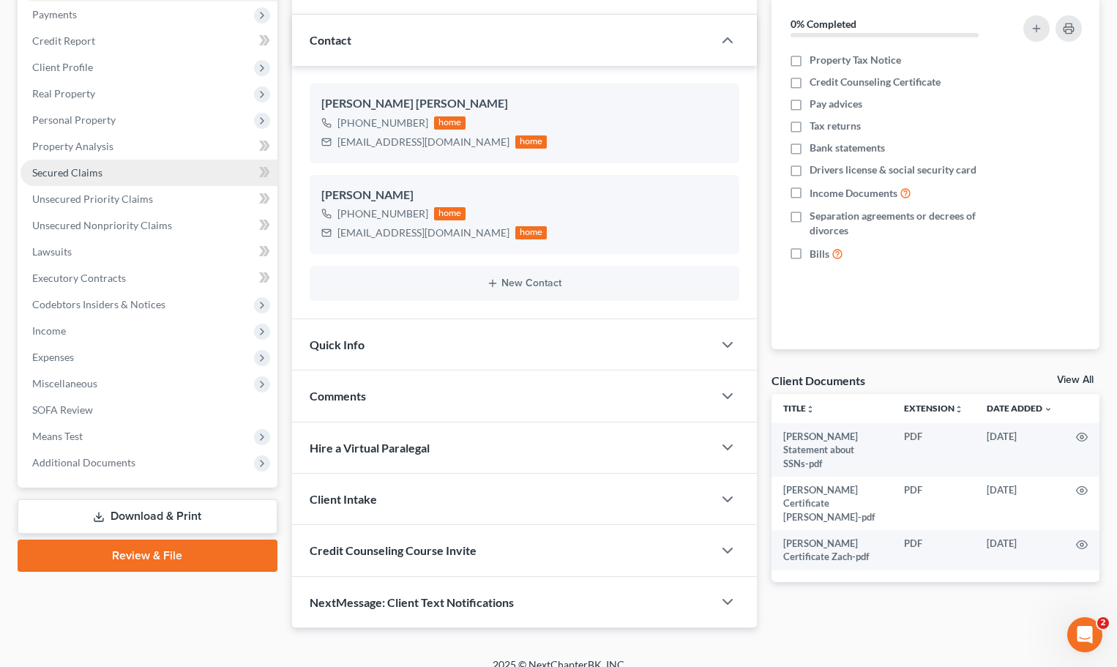
scroll to position [194, 0]
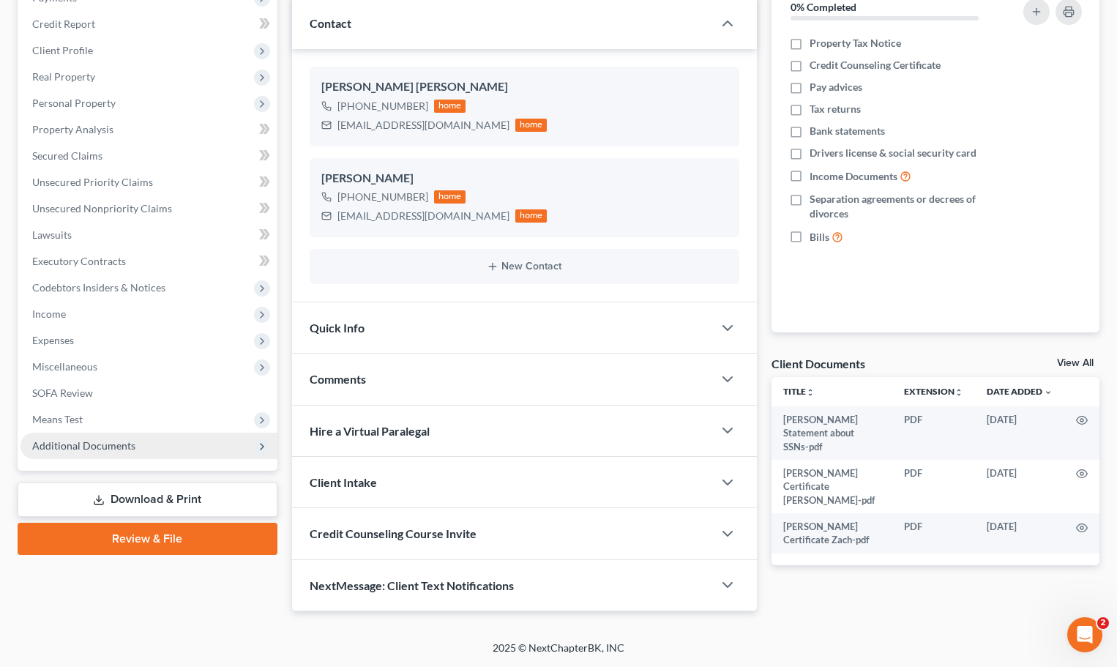
click at [105, 445] on span "Additional Documents" at bounding box center [83, 445] width 103 height 12
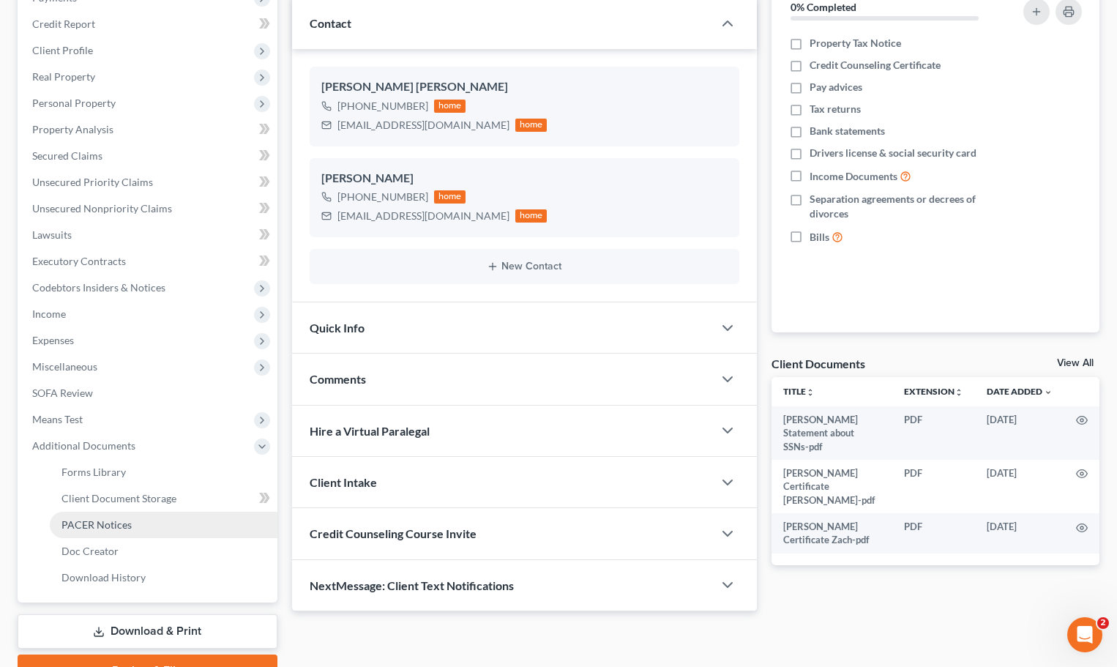
click at [112, 521] on span "PACER Notices" at bounding box center [96, 524] width 70 height 12
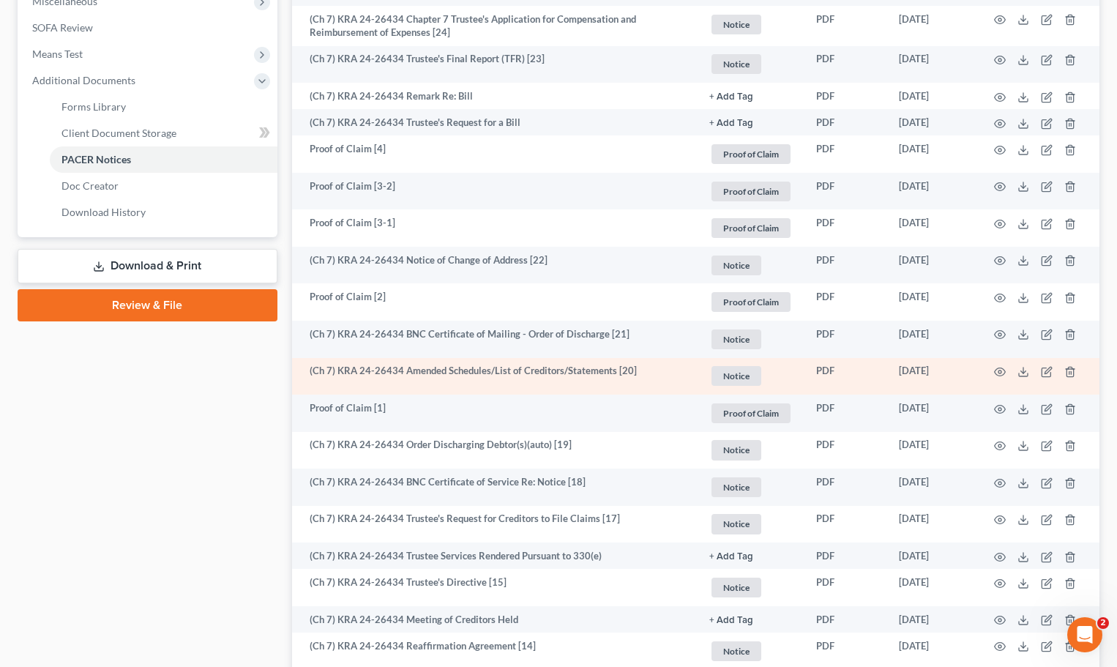
scroll to position [586, 0]
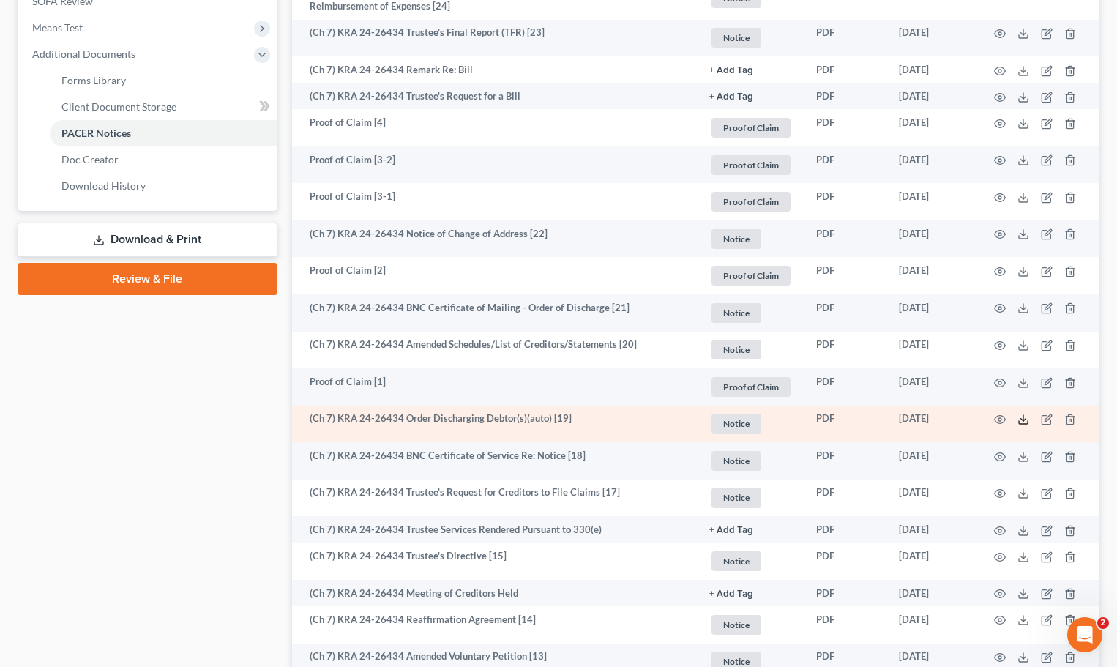
click at [1020, 419] on icon at bounding box center [1023, 420] width 12 height 12
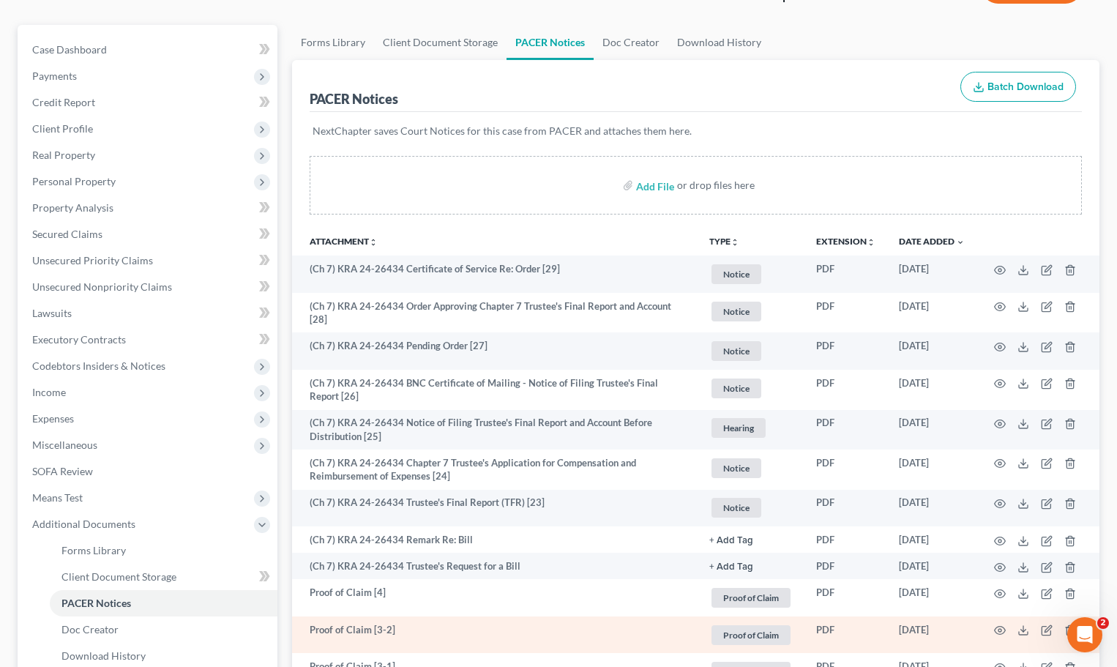
scroll to position [0, 0]
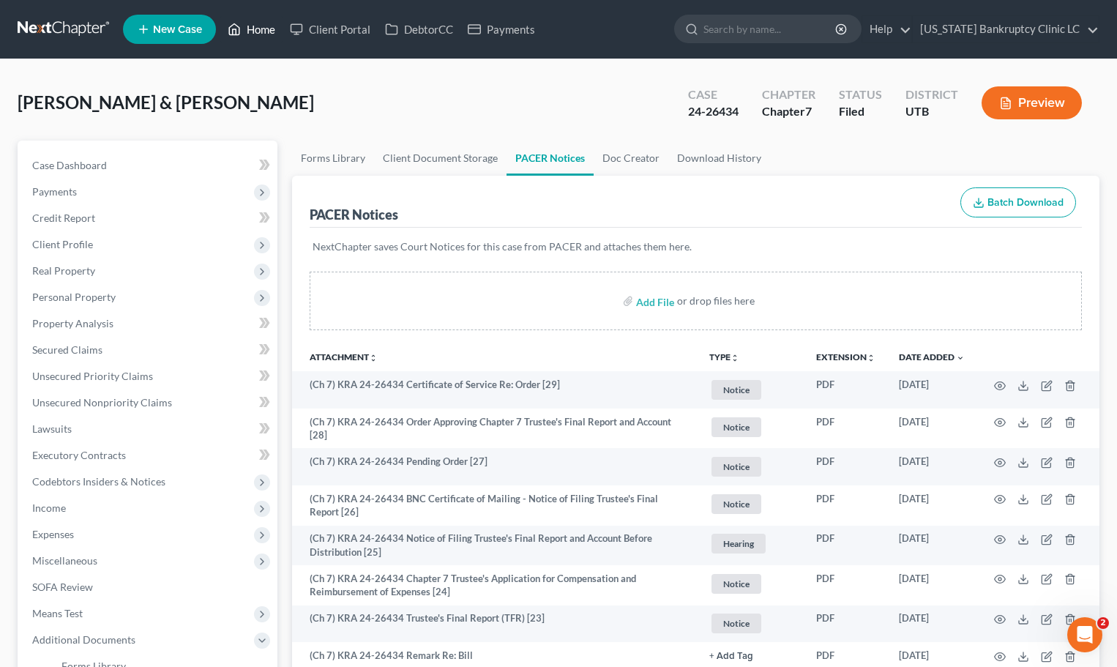
click at [250, 23] on link "Home" at bounding box center [251, 29] width 62 height 26
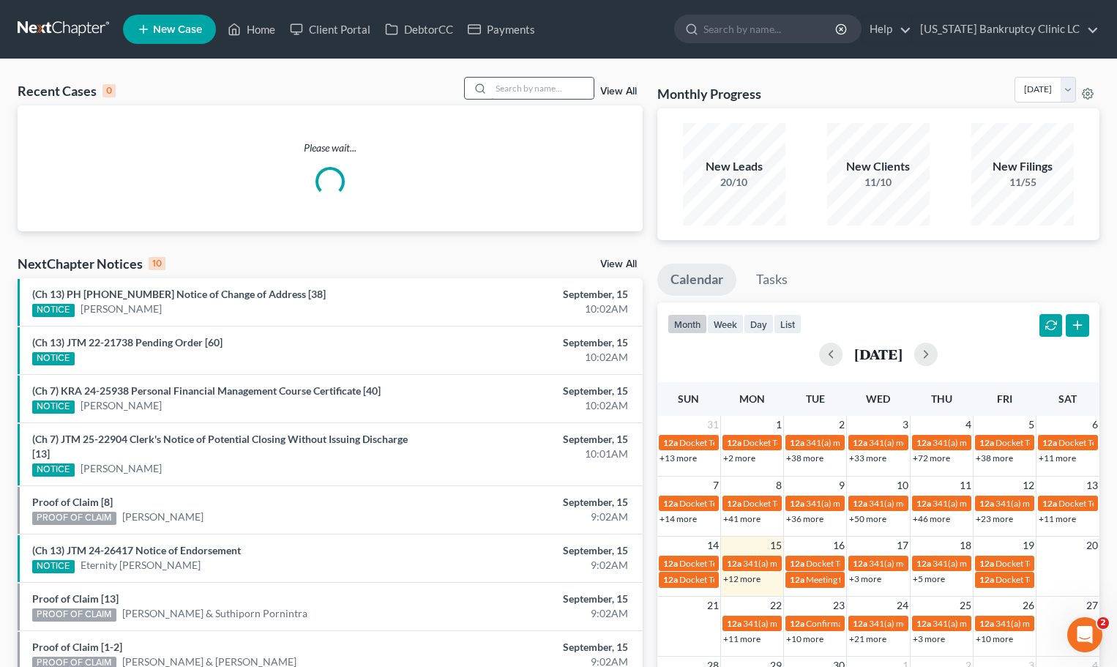
click at [546, 87] on input "search" at bounding box center [542, 88] width 102 height 21
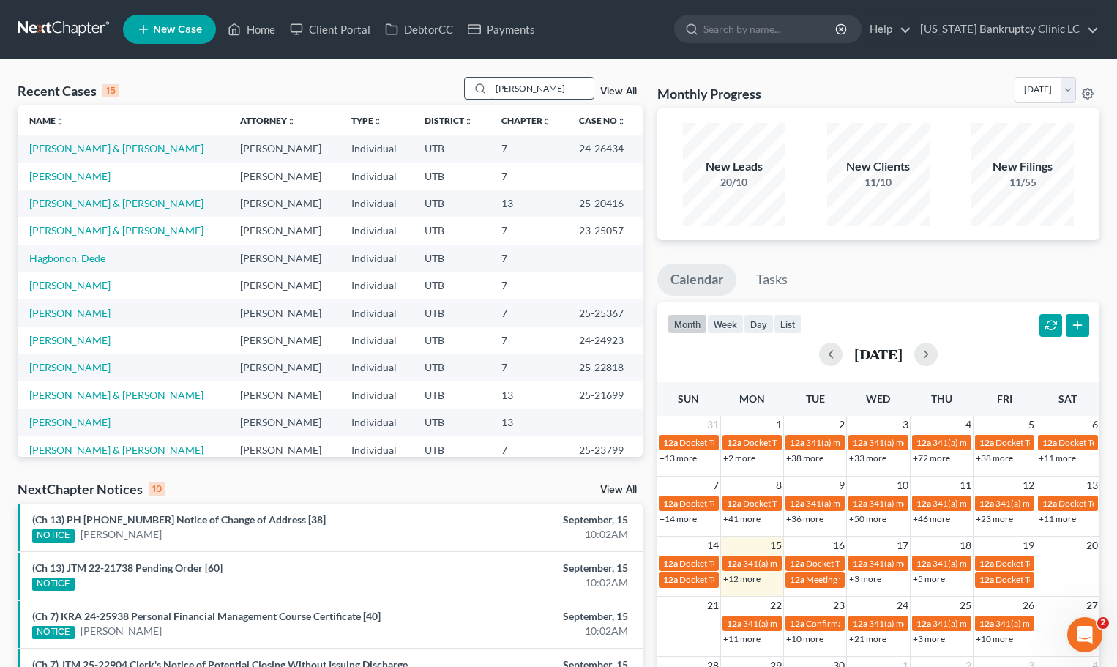
type input "ceja"
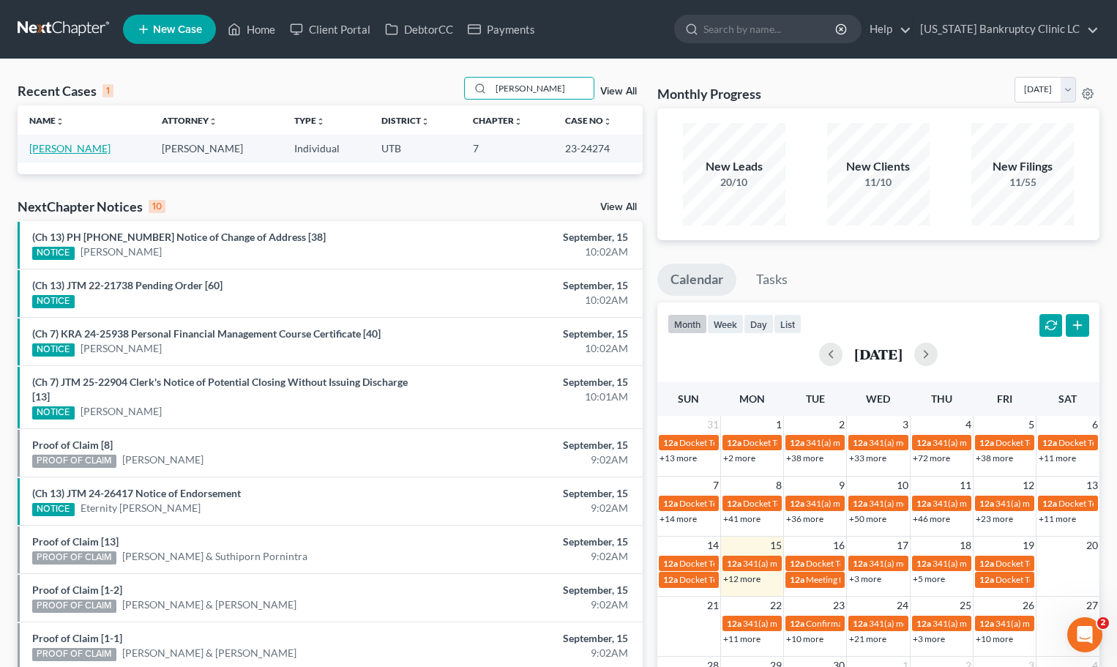
click at [55, 149] on link "Ceja, Ricardo" at bounding box center [69, 148] width 81 height 12
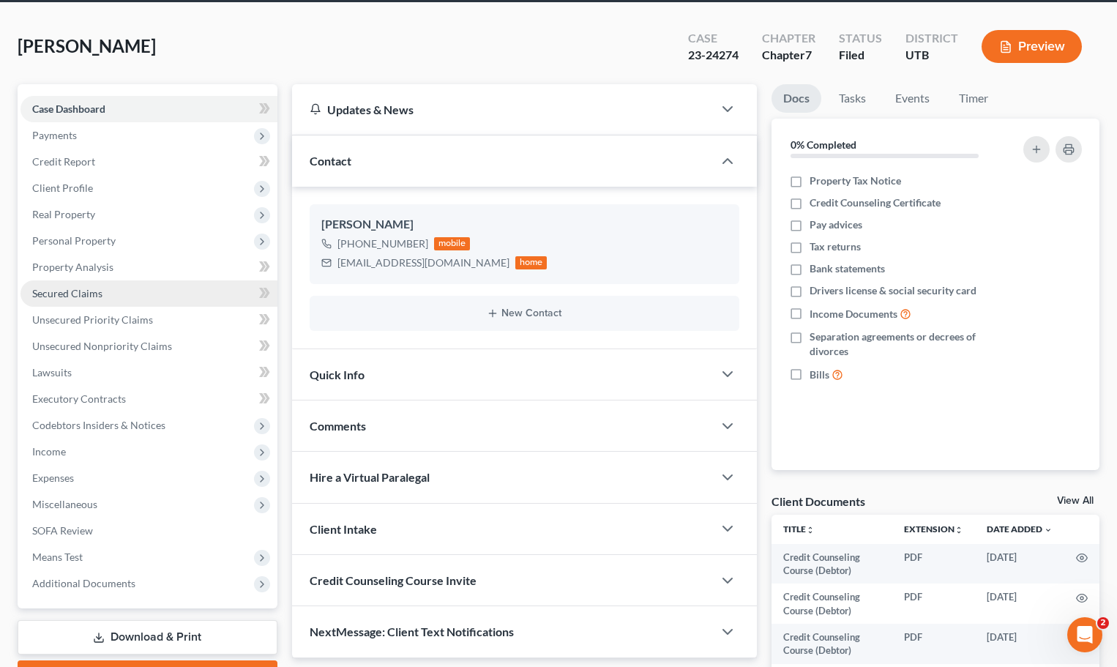
scroll to position [73, 0]
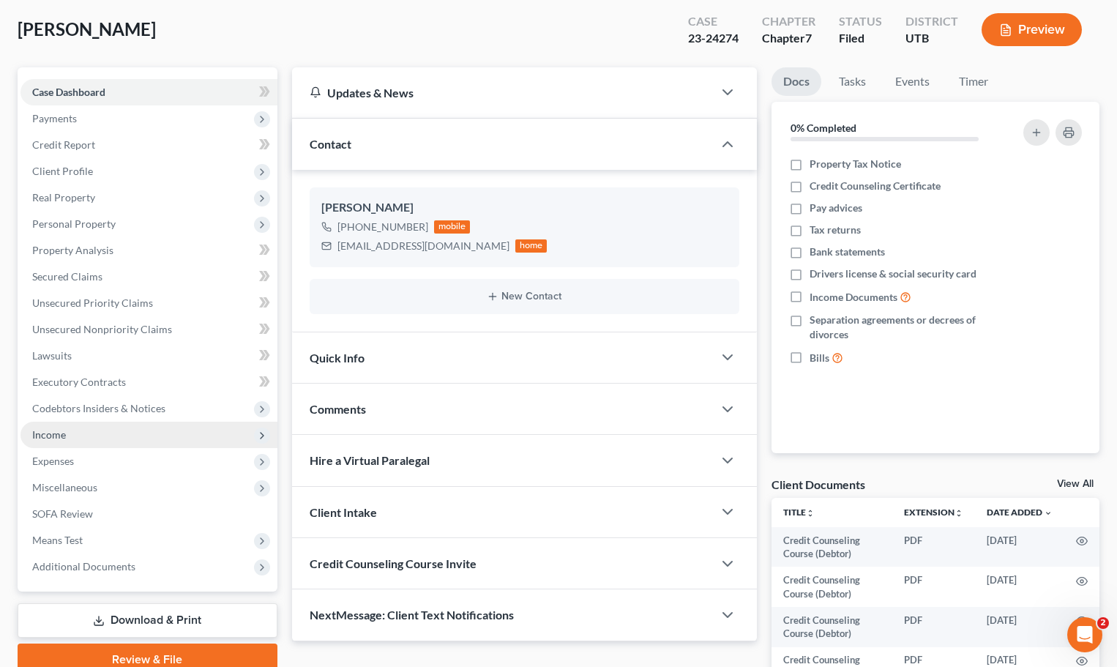
click at [147, 437] on span "Income" at bounding box center [148, 435] width 257 height 26
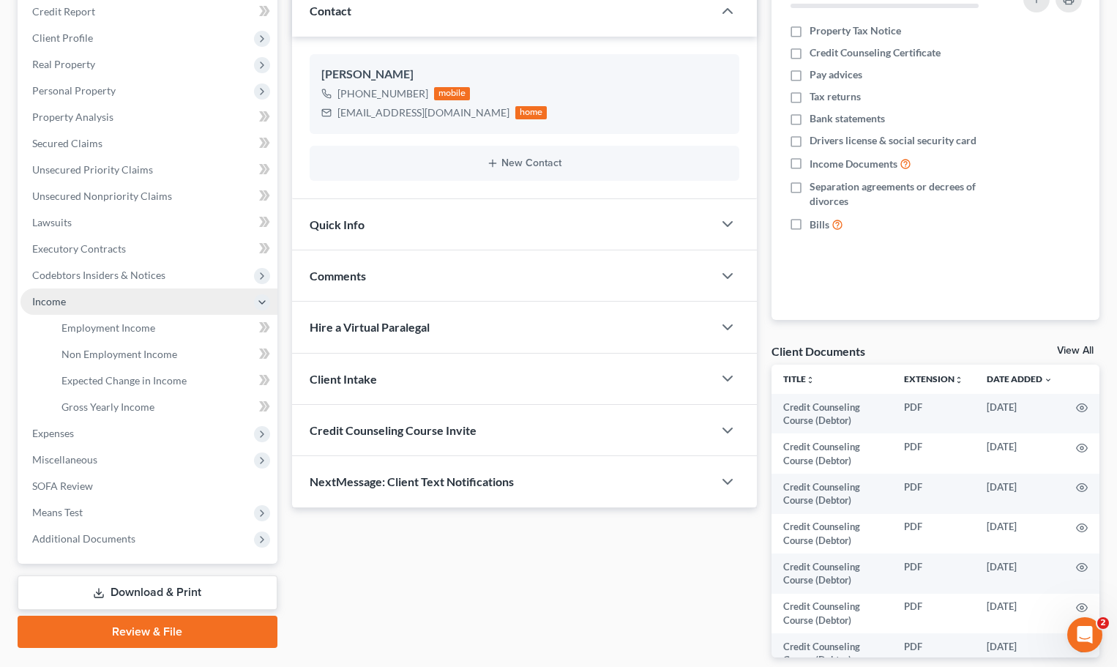
scroll to position [220, 0]
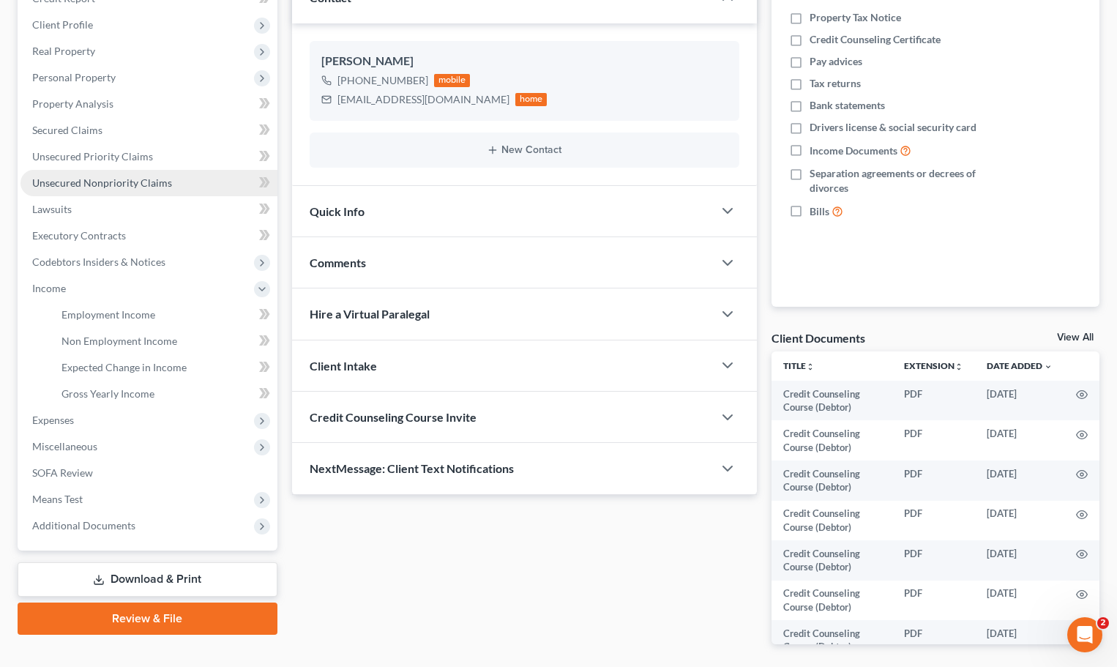
click at [146, 185] on span "Unsecured Nonpriority Claims" at bounding box center [102, 182] width 140 height 12
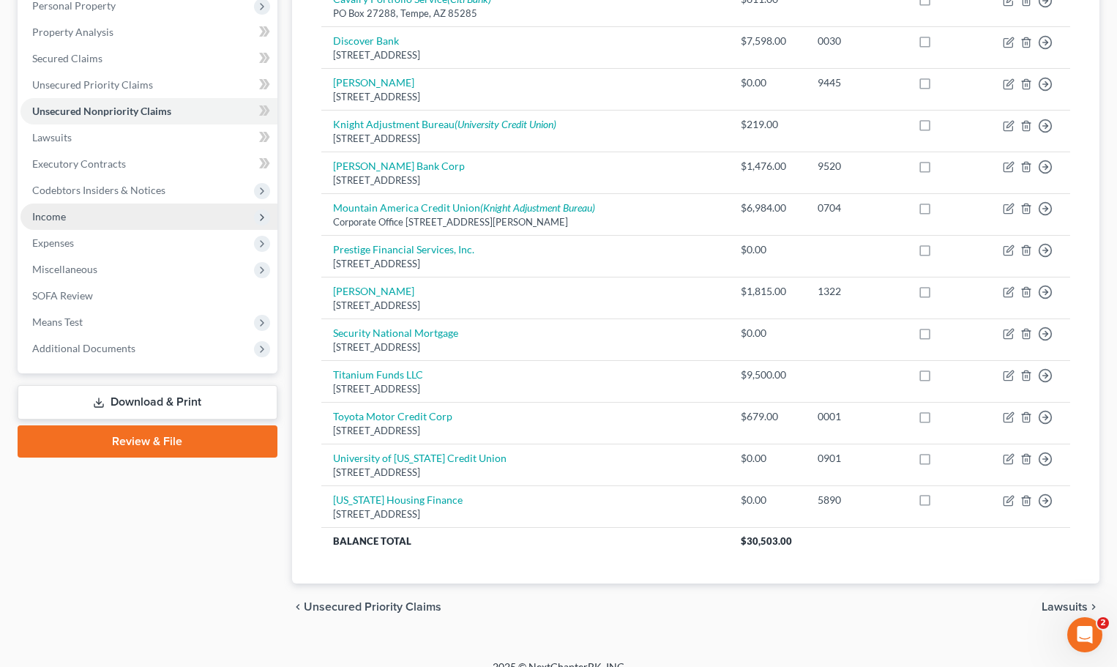
scroll to position [310, 0]
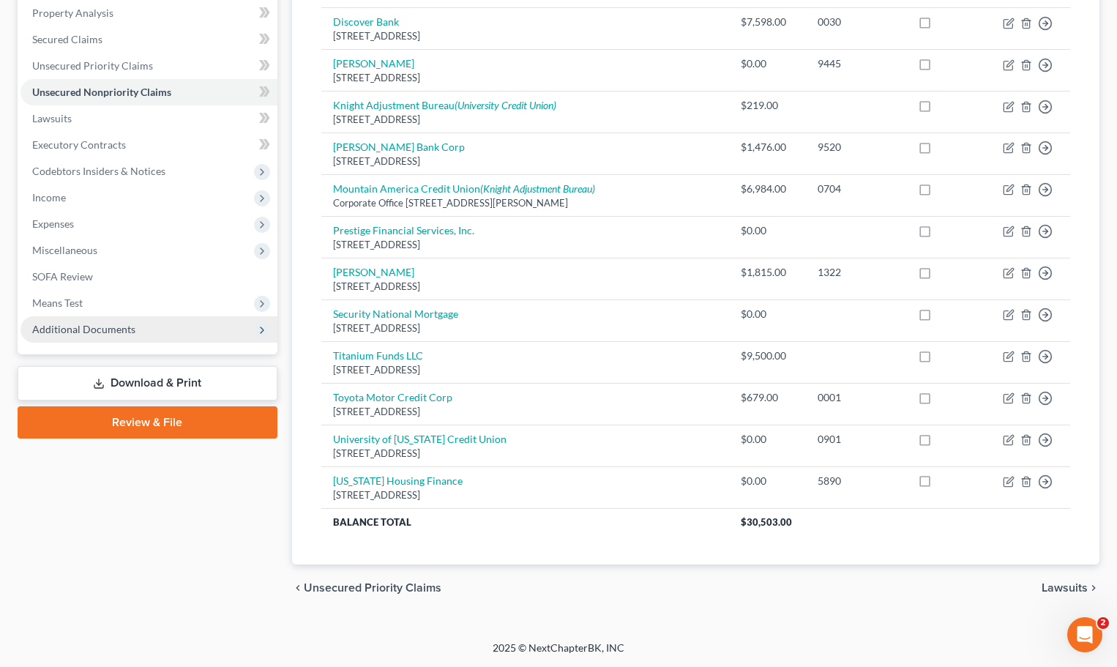
click at [89, 326] on span "Additional Documents" at bounding box center [83, 329] width 103 height 12
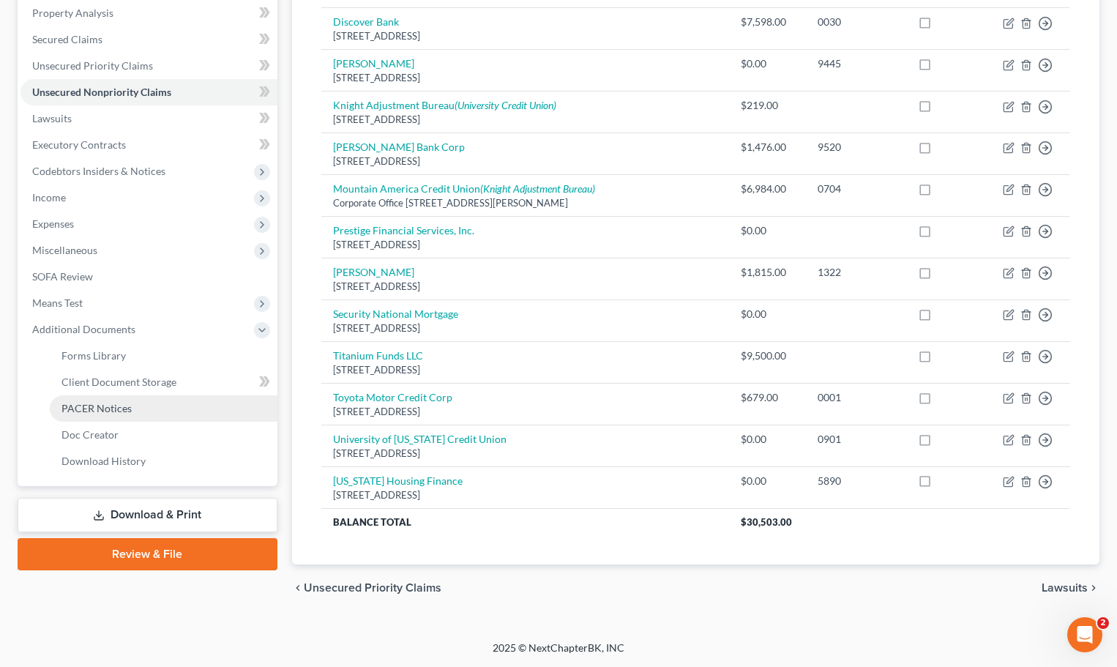
click at [92, 410] on span "PACER Notices" at bounding box center [96, 408] width 70 height 12
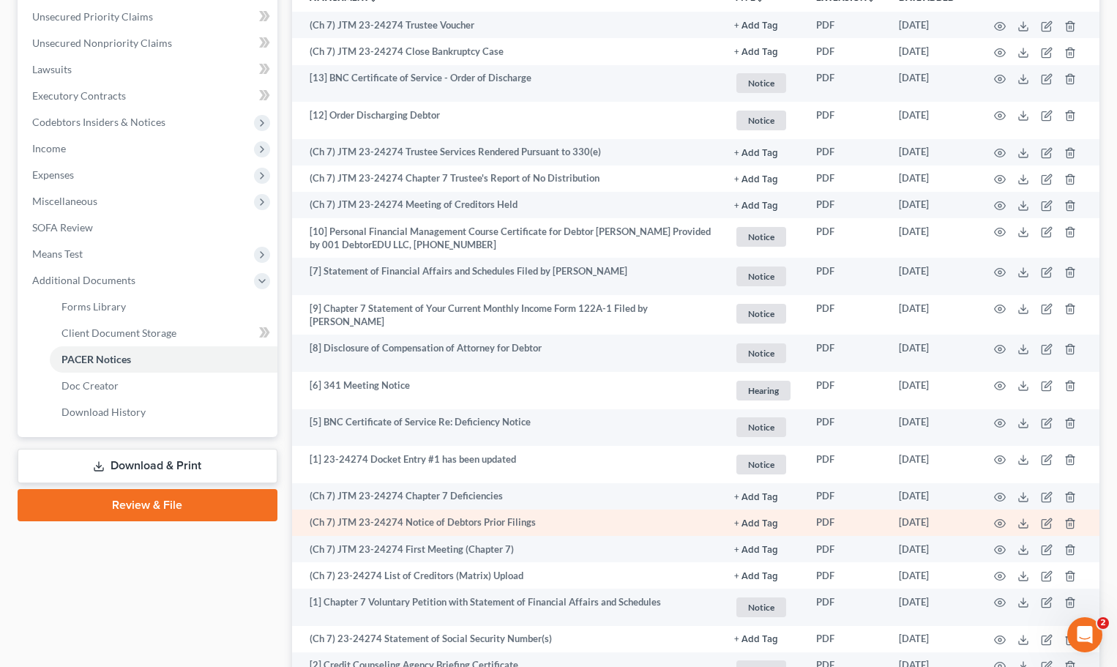
scroll to position [493, 0]
